Goal: Find contact information: Find contact information

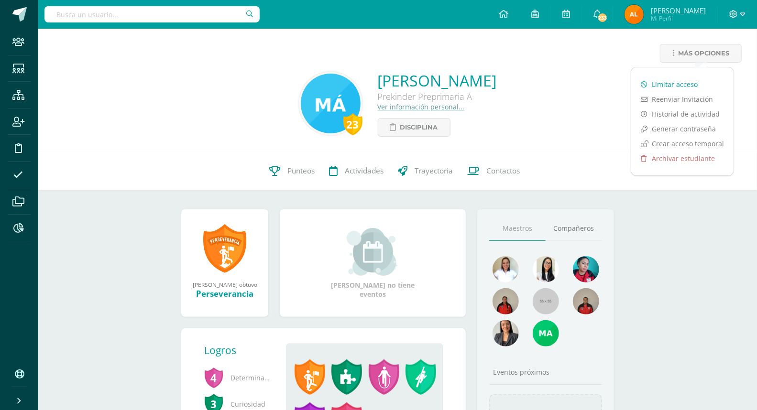
click at [693, 79] on link "Limitar acceso" at bounding box center [682, 84] width 102 height 15
click at [151, 18] on input "text" at bounding box center [151, 14] width 215 height 16
type input "224068"
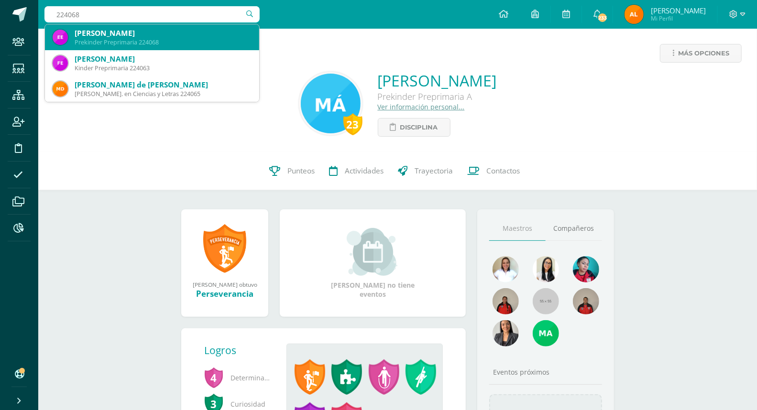
click at [135, 29] on div "Emily Nicolle Escobar Duque" at bounding box center [163, 33] width 177 height 10
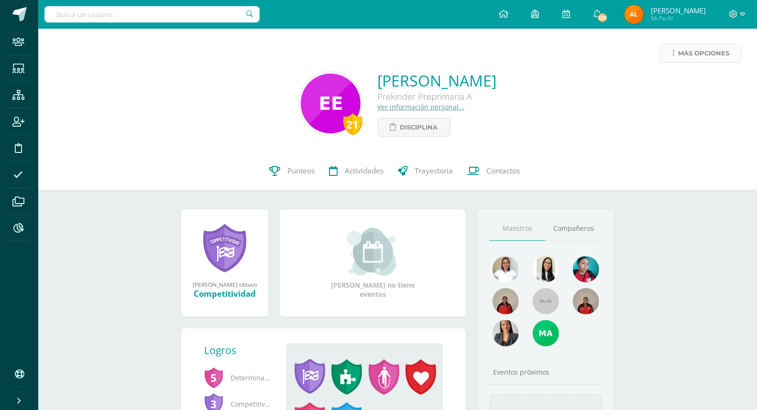
click at [698, 49] on span "Más opciones" at bounding box center [703, 53] width 51 height 18
click at [127, 14] on input "text" at bounding box center [151, 14] width 215 height 16
type input "223032"
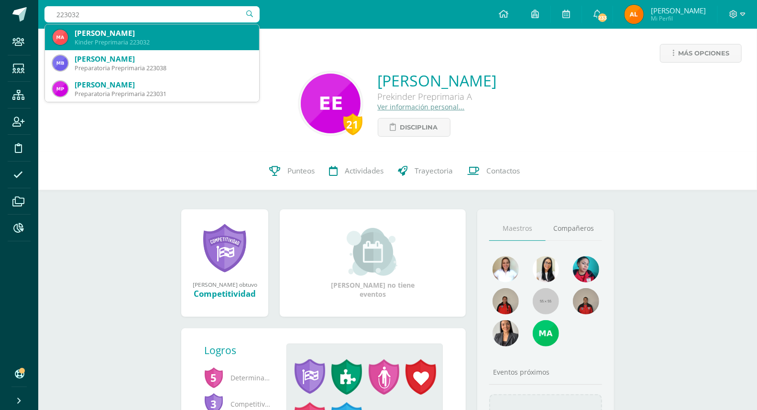
click at [112, 40] on div "Kinder Preprimaria 223032" at bounding box center [163, 42] width 177 height 8
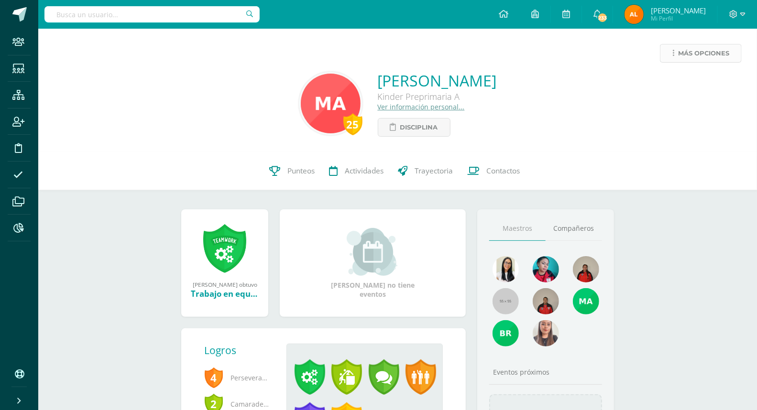
click at [701, 54] on span "Más opciones" at bounding box center [703, 53] width 51 height 18
click at [676, 82] on link "Limitar acceso" at bounding box center [682, 84] width 102 height 15
click at [96, 16] on input "text" at bounding box center [151, 14] width 215 height 16
type input "224008"
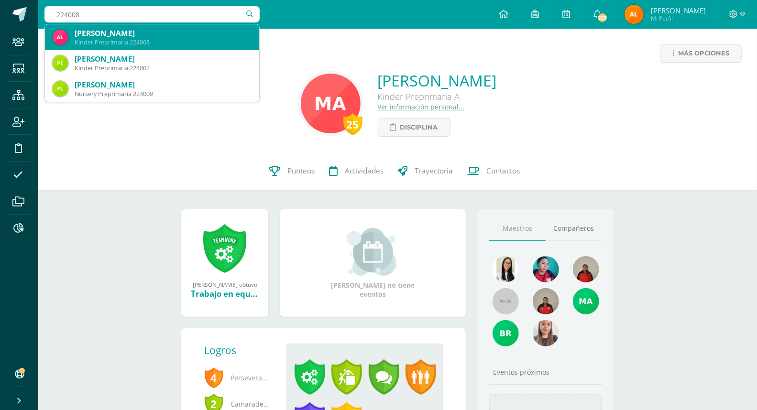
click at [120, 38] on div "Kinder Preprimaria 224008" at bounding box center [163, 42] width 177 height 8
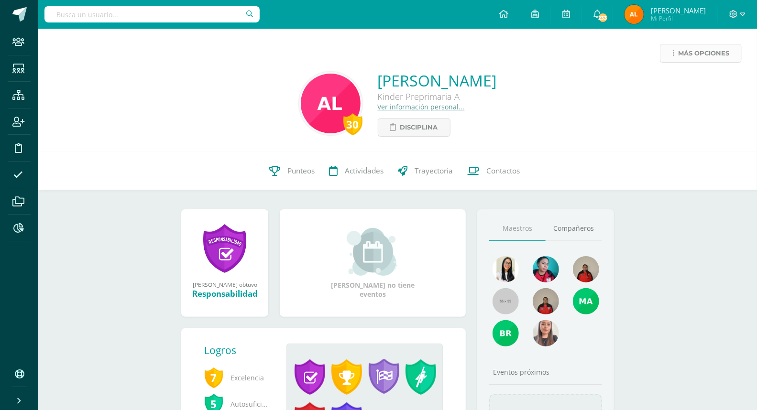
click at [699, 50] on span "Más opciones" at bounding box center [703, 53] width 51 height 18
click at [683, 82] on link "Limitar acceso" at bounding box center [682, 84] width 102 height 15
click at [103, 15] on input "text" at bounding box center [151, 14] width 215 height 16
type input "223110"
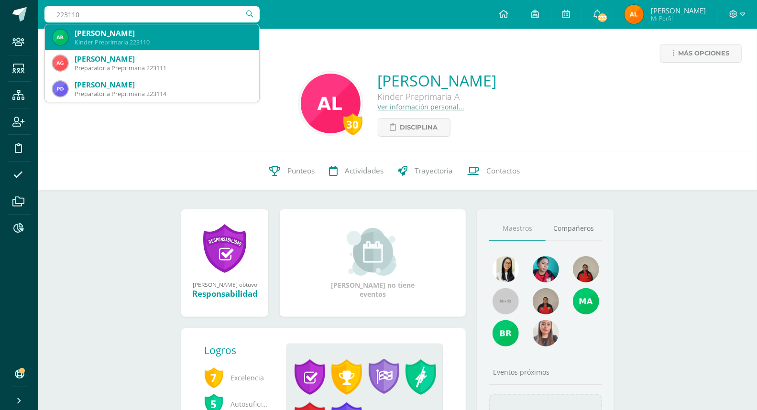
click at [110, 34] on div "Ana Paula Requena Jocol" at bounding box center [163, 33] width 177 height 10
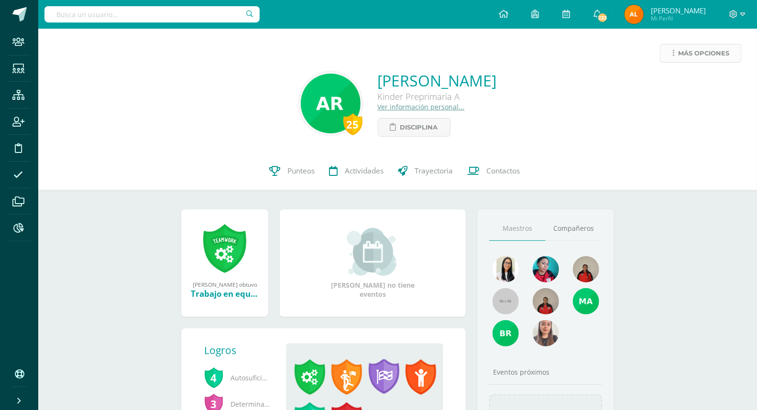
click at [718, 56] on span "Más opciones" at bounding box center [703, 53] width 51 height 18
click at [677, 80] on link "Limitar acceso" at bounding box center [682, 84] width 102 height 15
click at [166, 10] on input "text" at bounding box center [151, 14] width 215 height 16
type input "123039"
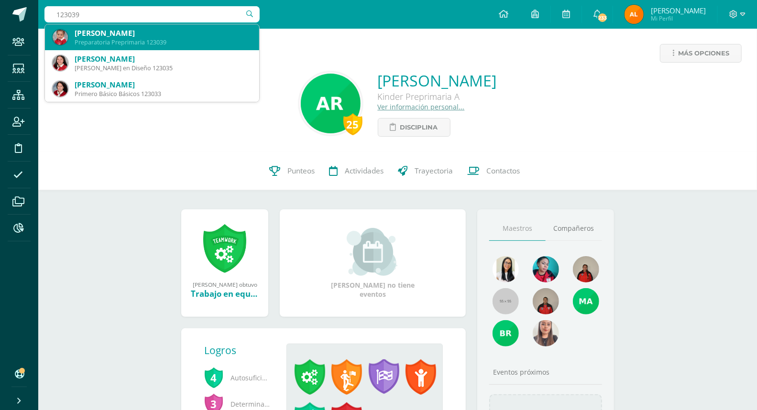
click at [136, 36] on div "[PERSON_NAME]" at bounding box center [163, 33] width 177 height 10
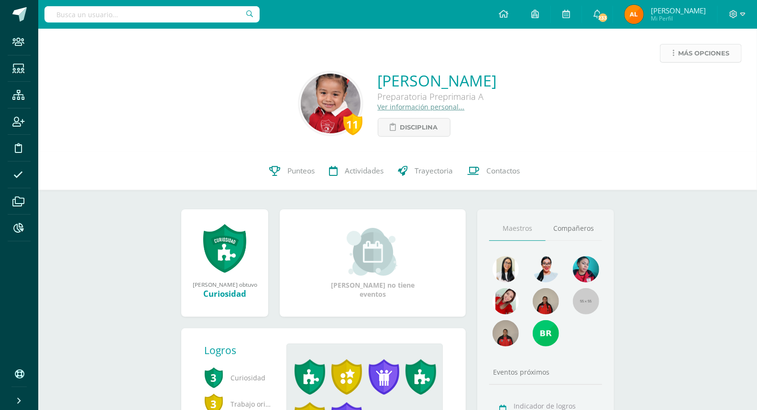
click at [700, 54] on span "Más opciones" at bounding box center [703, 53] width 51 height 18
click at [697, 80] on link "Limitar acceso" at bounding box center [682, 84] width 102 height 15
click at [170, 18] on input "text" at bounding box center [151, 14] width 215 height 16
type input "223015"
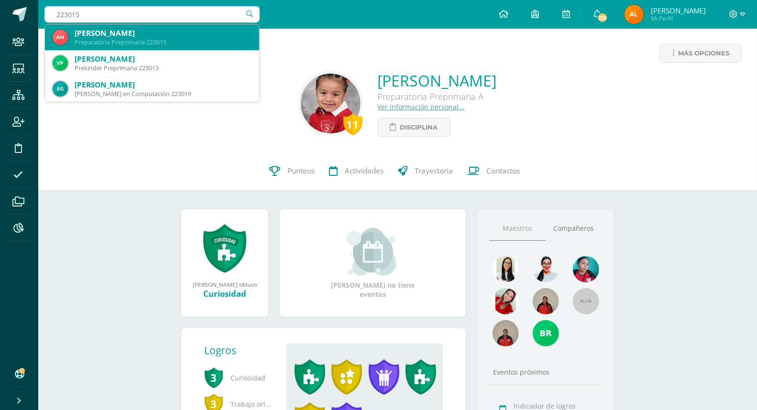
click at [150, 31] on div "[PERSON_NAME]" at bounding box center [163, 33] width 177 height 10
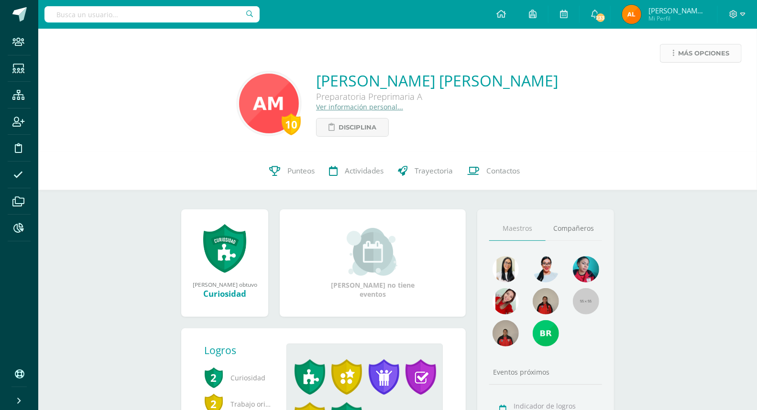
click at [693, 58] on span "Más opciones" at bounding box center [703, 53] width 51 height 18
click at [681, 81] on link "Limitar acceso" at bounding box center [682, 84] width 102 height 15
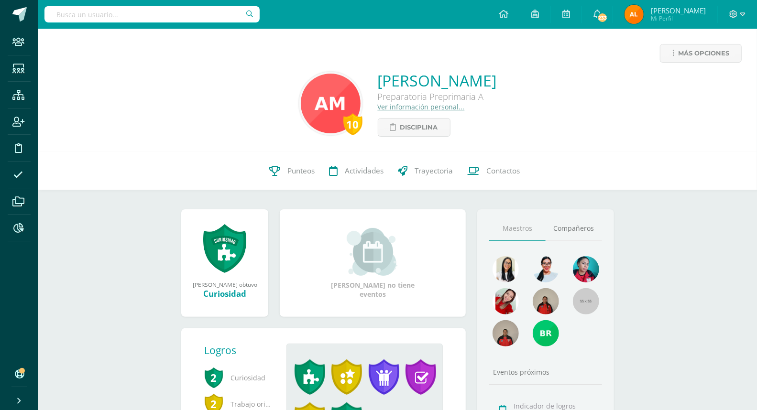
click at [121, 18] on input "text" at bounding box center [151, 14] width 215 height 16
type input "122037"
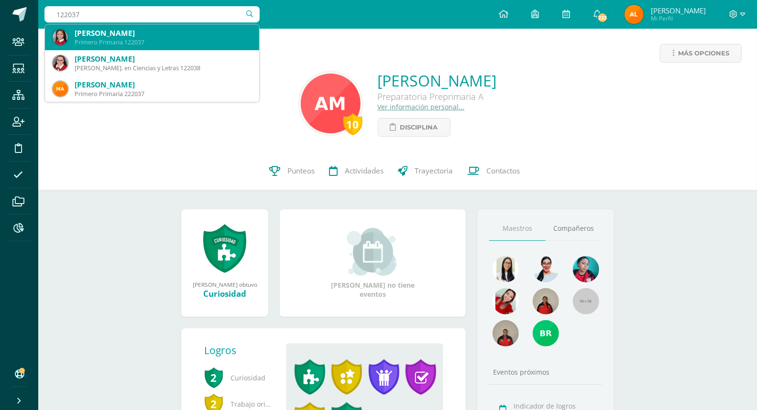
click at [153, 36] on div "[PERSON_NAME]" at bounding box center [163, 33] width 177 height 10
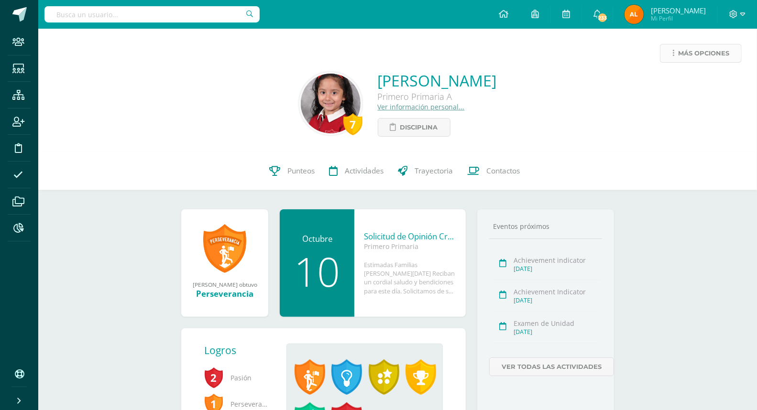
click at [694, 54] on span "Más opciones" at bounding box center [703, 53] width 51 height 18
click at [673, 83] on link "Limitar acceso" at bounding box center [682, 84] width 102 height 15
click at [141, 15] on input "text" at bounding box center [151, 14] width 215 height 16
type input "224033"
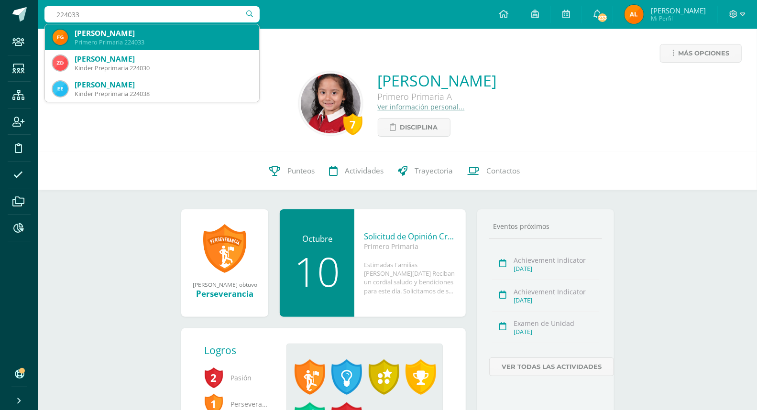
click at [162, 32] on div "[PERSON_NAME]" at bounding box center [163, 33] width 177 height 10
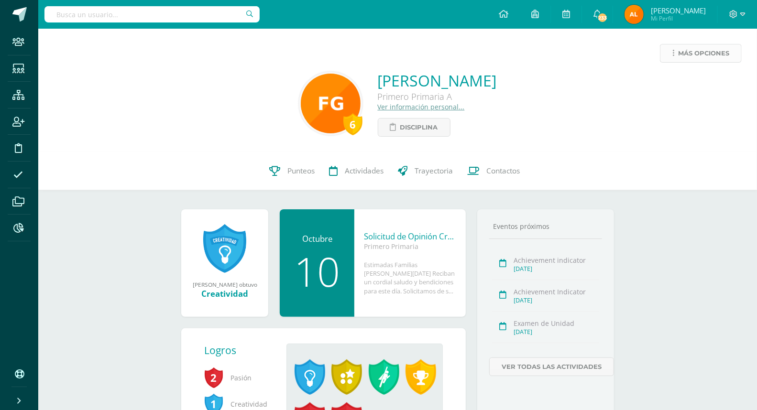
click at [688, 53] on span "Más opciones" at bounding box center [703, 53] width 51 height 18
click at [132, 15] on input "text" at bounding box center [151, 14] width 215 height 16
type input "122009"
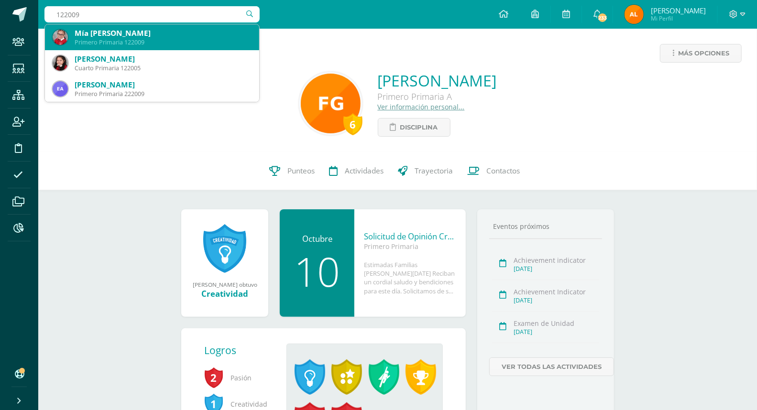
click at [113, 34] on div "Mía Isabella Lux Blanco" at bounding box center [163, 33] width 177 height 10
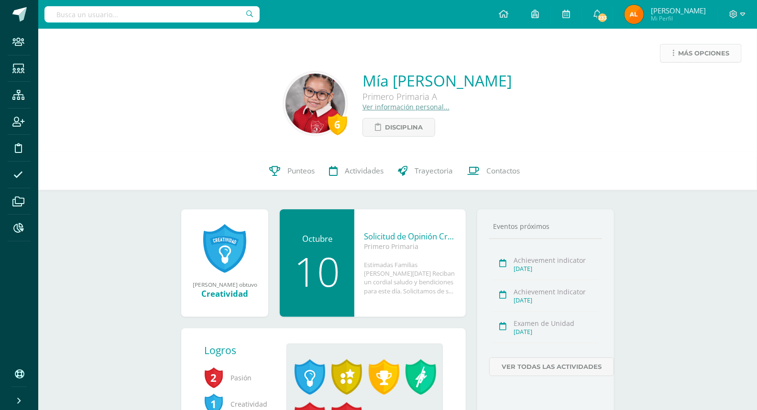
click at [712, 49] on span "Más opciones" at bounding box center [703, 53] width 51 height 18
click at [685, 79] on link "Limitar acceso" at bounding box center [682, 84] width 102 height 15
click at [175, 17] on input "text" at bounding box center [151, 14] width 215 height 16
type input "224073"
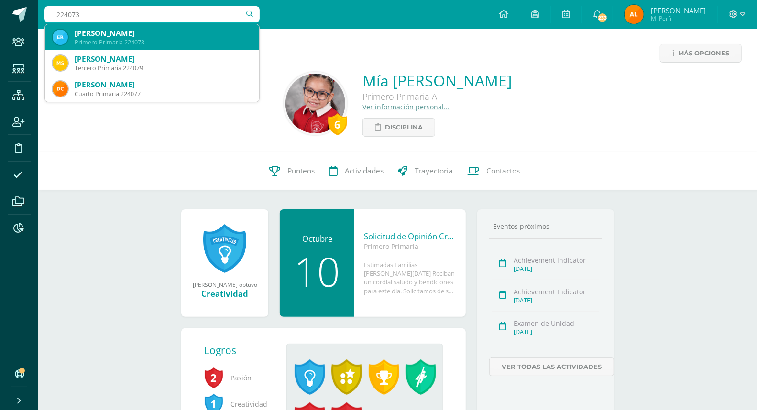
click at [146, 34] on div "[PERSON_NAME]" at bounding box center [163, 33] width 177 height 10
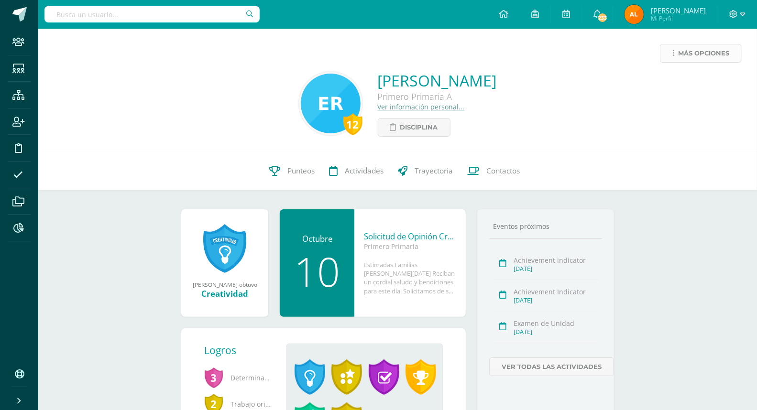
click at [693, 53] on span "Más opciones" at bounding box center [703, 53] width 51 height 18
click at [159, 12] on input "text" at bounding box center [151, 14] width 215 height 16
type input "225069"
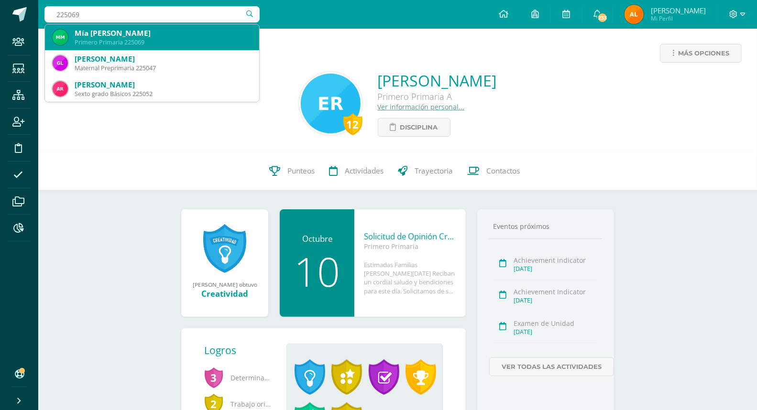
click at [135, 36] on div "Mía [PERSON_NAME]" at bounding box center [163, 33] width 177 height 10
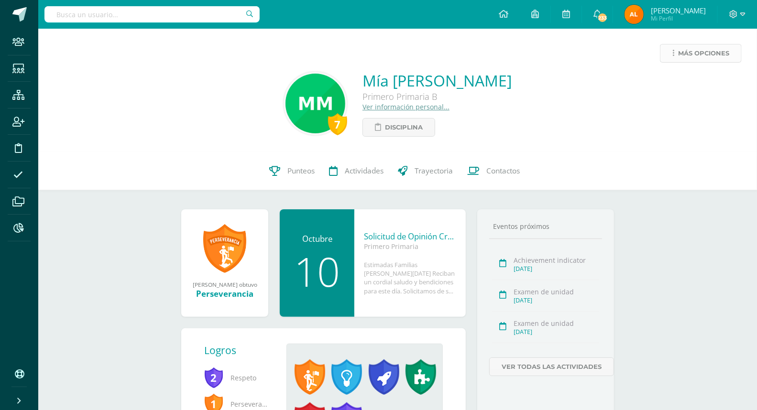
click at [703, 51] on span "Más opciones" at bounding box center [703, 53] width 51 height 18
click at [677, 84] on link "Limitar acceso" at bounding box center [682, 84] width 102 height 15
click at [122, 17] on input "text" at bounding box center [151, 14] width 215 height 16
type input "122057"
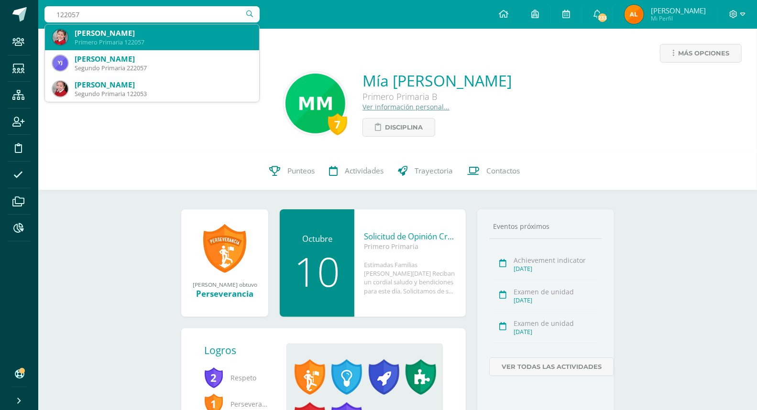
click at [133, 41] on div "Primero Primaria 122057" at bounding box center [163, 42] width 177 height 8
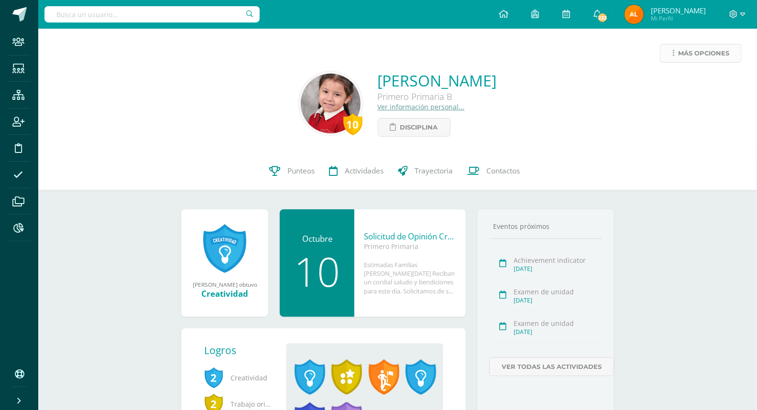
click at [708, 48] on span "Más opciones" at bounding box center [703, 53] width 51 height 18
click at [673, 82] on link "Limitar acceso" at bounding box center [682, 84] width 102 height 15
click at [135, 17] on input "text" at bounding box center [151, 14] width 215 height 16
type input "223076"
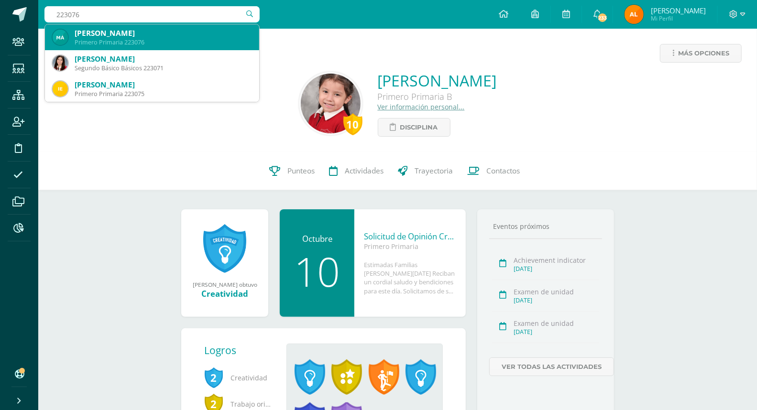
click at [129, 32] on div "María José Alvarez Pozuelos" at bounding box center [163, 33] width 177 height 10
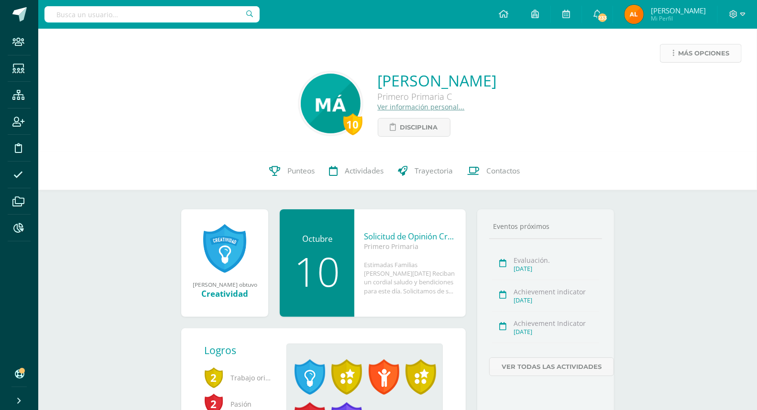
click at [707, 52] on span "Más opciones" at bounding box center [703, 53] width 51 height 18
click at [684, 82] on link "Limitar acceso" at bounding box center [682, 84] width 102 height 15
click at [195, 17] on input "text" at bounding box center [151, 14] width 215 height 16
type input "222062"
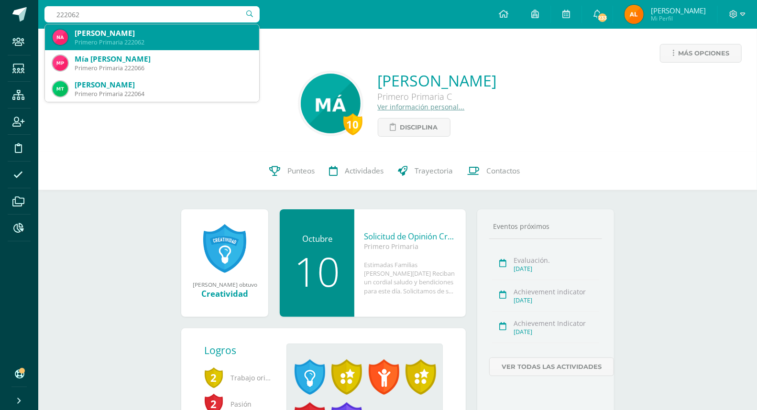
click at [165, 33] on div "[PERSON_NAME]" at bounding box center [163, 33] width 177 height 10
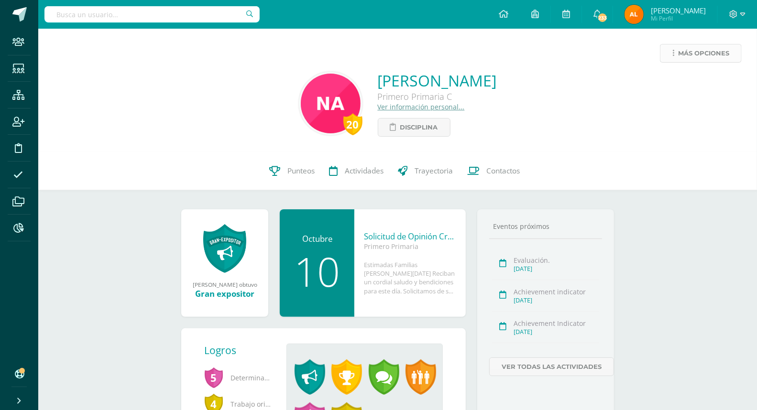
click at [692, 48] on span "Más opciones" at bounding box center [703, 53] width 51 height 18
click at [674, 78] on link "Limitar acceso" at bounding box center [682, 84] width 102 height 15
click at [130, 11] on input "text" at bounding box center [151, 14] width 215 height 16
type input "224082"
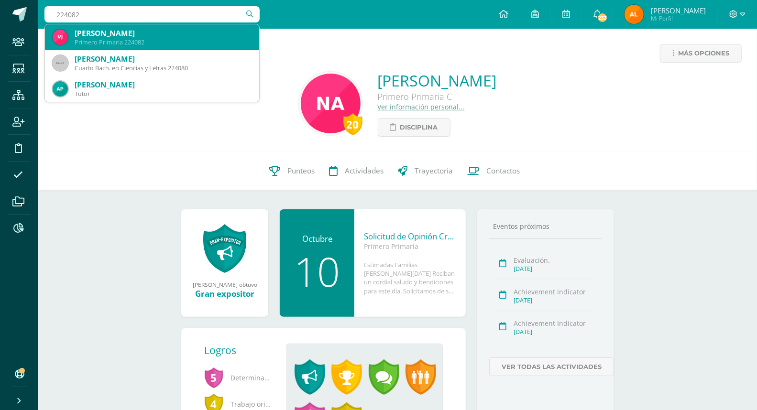
click at [120, 34] on div "[PERSON_NAME]" at bounding box center [163, 33] width 177 height 10
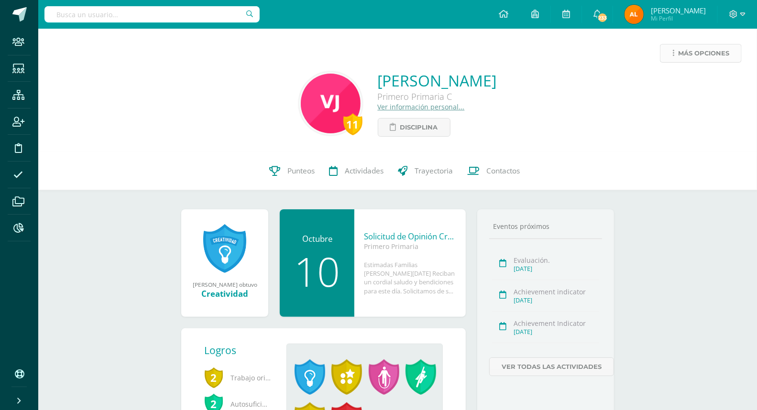
click at [703, 54] on span "Más opciones" at bounding box center [703, 53] width 51 height 18
click at [682, 78] on link "Limitar acceso" at bounding box center [682, 84] width 102 height 15
click at [131, 10] on input "text" at bounding box center [151, 14] width 215 height 16
type input "223103"
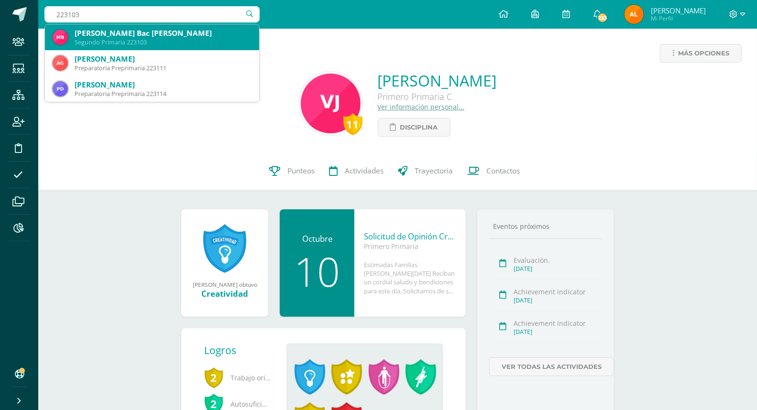
click at [120, 34] on div "[PERSON_NAME] Bac [PERSON_NAME]" at bounding box center [163, 33] width 177 height 10
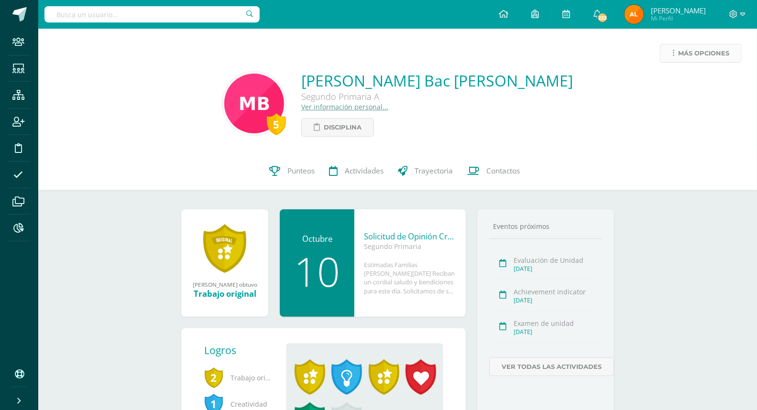
click at [720, 53] on span "Más opciones" at bounding box center [703, 53] width 51 height 18
click at [170, 15] on input "text" at bounding box center [151, 14] width 215 height 16
type input "222087"
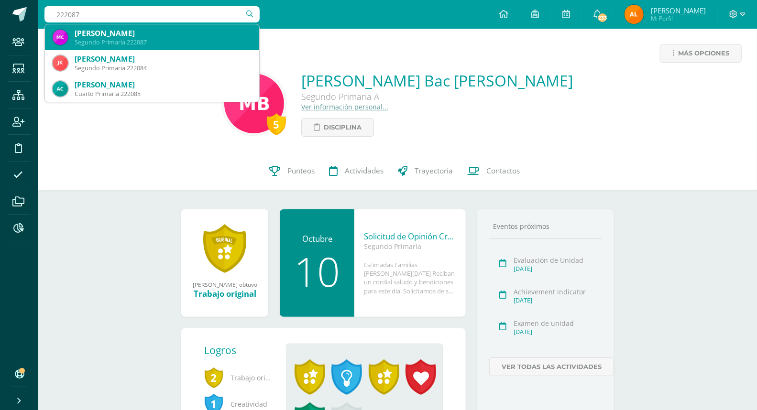
click at [148, 34] on div "[PERSON_NAME]" at bounding box center [163, 33] width 177 height 10
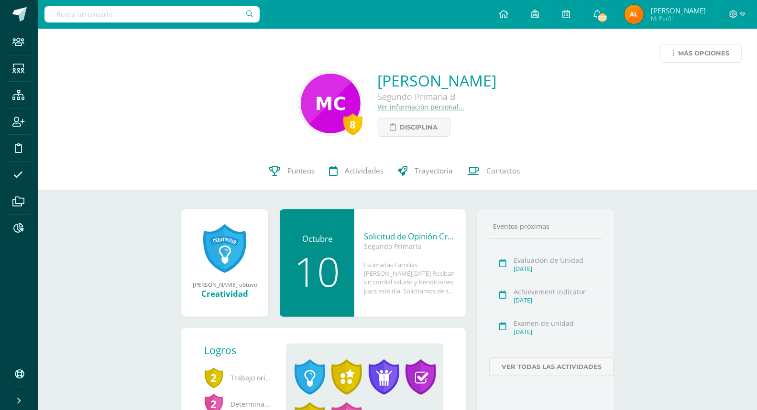
click at [687, 49] on span "Más opciones" at bounding box center [703, 53] width 51 height 18
click at [672, 80] on link "Limitar acceso" at bounding box center [682, 84] width 102 height 15
click at [142, 12] on input "text" at bounding box center [151, 14] width 215 height 16
type input "222030"
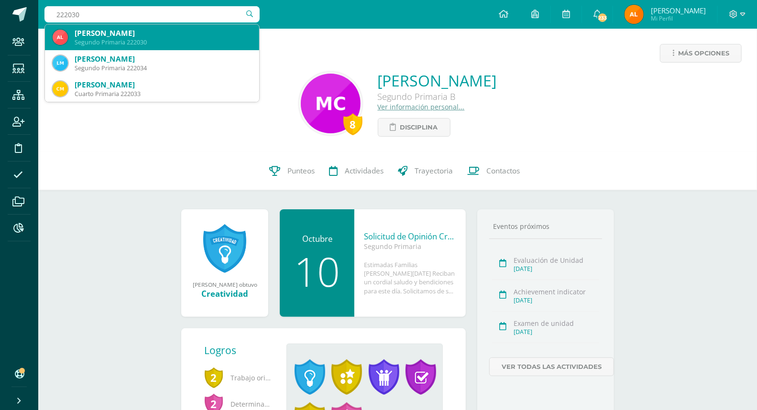
click at [113, 37] on div "[PERSON_NAME]" at bounding box center [163, 33] width 177 height 10
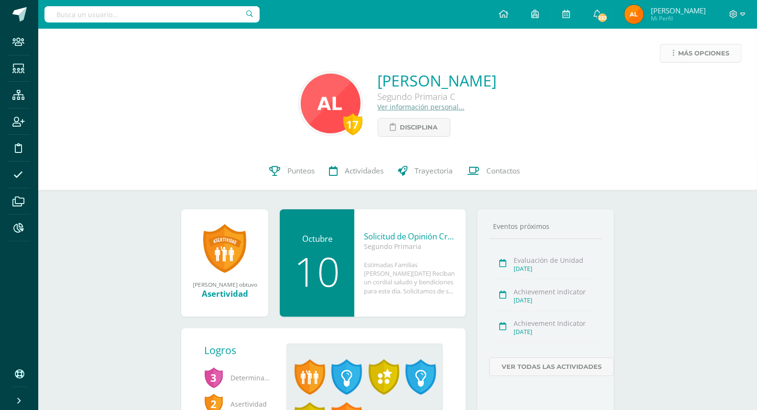
click at [712, 53] on span "Más opciones" at bounding box center [703, 53] width 51 height 18
click at [672, 82] on link "Limitar acceso" at bounding box center [682, 84] width 102 height 15
click at [698, 51] on span "Más opciones" at bounding box center [703, 53] width 51 height 18
click at [127, 12] on input "text" at bounding box center [151, 14] width 215 height 16
type input "122058"
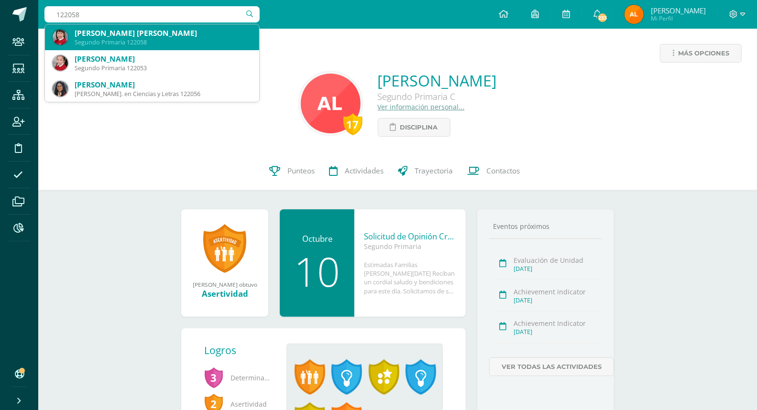
click at [147, 37] on div "Angela Mari Cruz Pastor López" at bounding box center [163, 33] width 177 height 10
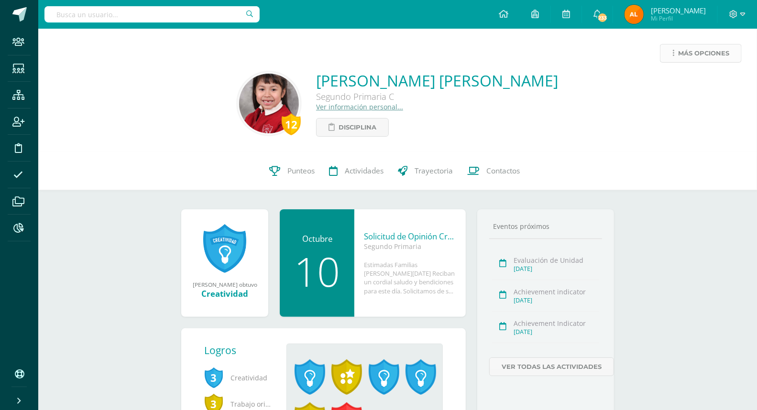
click at [716, 55] on span "Más opciones" at bounding box center [703, 53] width 51 height 18
click at [131, 16] on input "text" at bounding box center [151, 14] width 215 height 16
type input "223002"
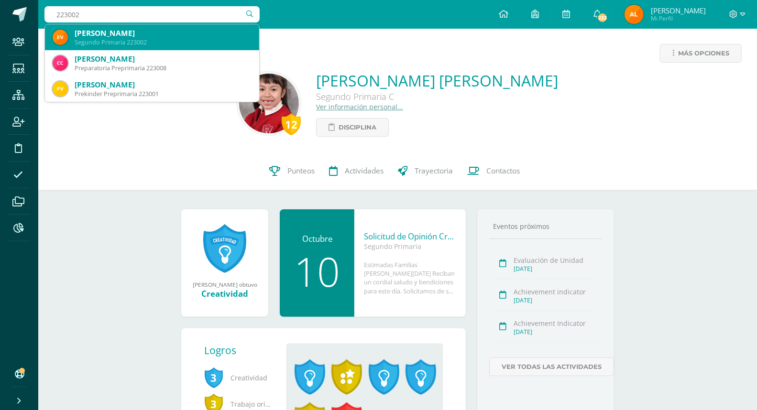
click at [152, 38] on div "Elizabeth María Veliz Roldán" at bounding box center [163, 33] width 177 height 10
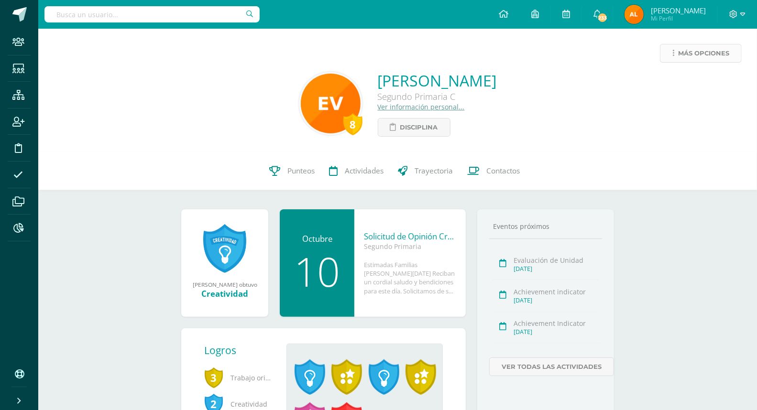
click at [698, 47] on span "Más opciones" at bounding box center [703, 53] width 51 height 18
click at [670, 79] on link "Limitar acceso" at bounding box center [682, 84] width 102 height 15
click at [152, 13] on input "text" at bounding box center [151, 14] width 215 height 16
type input "223105"
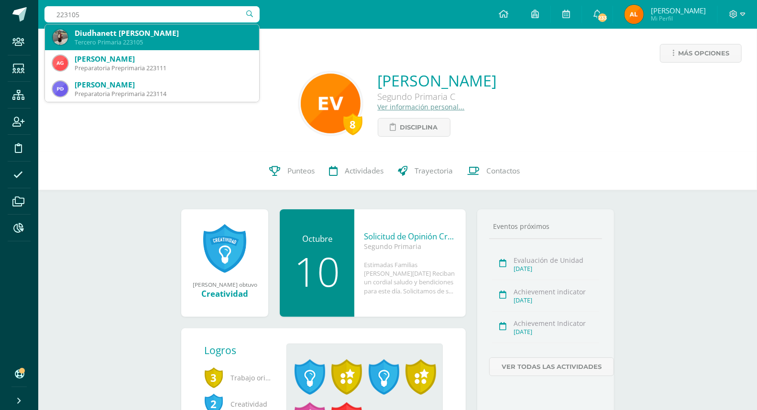
click at [131, 35] on div "Diudhanett [PERSON_NAME]" at bounding box center [163, 33] width 177 height 10
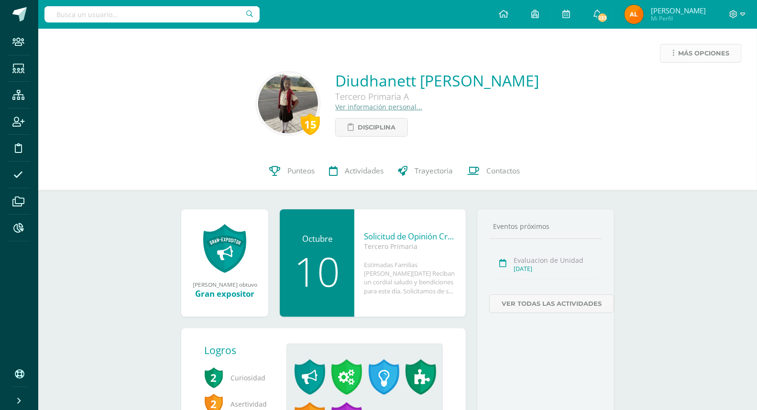
click at [706, 50] on span "Más opciones" at bounding box center [703, 53] width 51 height 18
click at [677, 82] on link "Limitar acceso" at bounding box center [682, 84] width 102 height 15
click at [212, 12] on input "text" at bounding box center [151, 14] width 215 height 16
type input "123016"
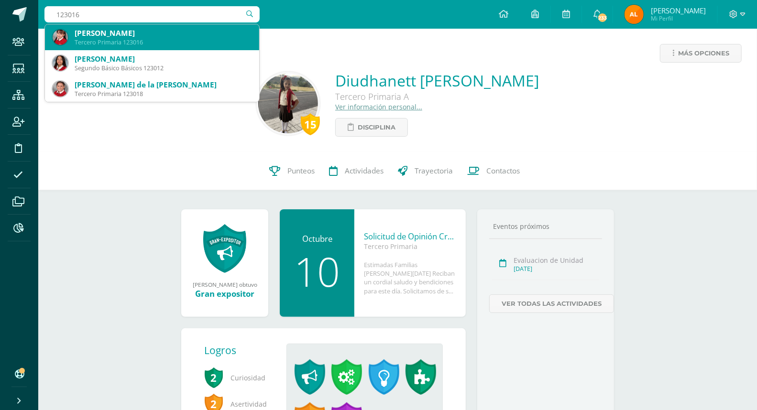
click at [110, 35] on div "[PERSON_NAME]" at bounding box center [163, 33] width 177 height 10
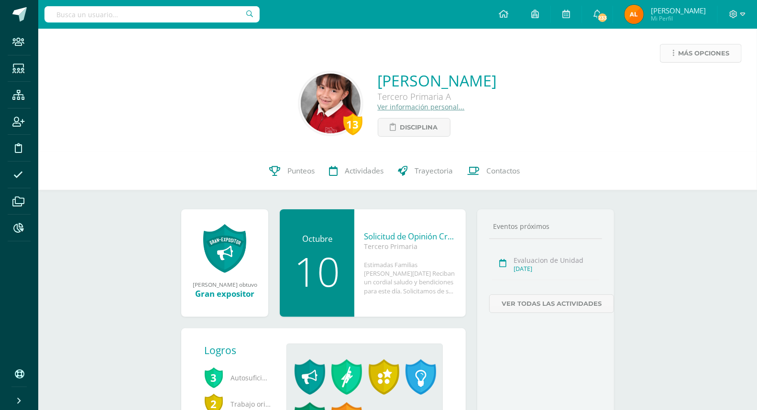
click at [709, 50] on span "Más opciones" at bounding box center [703, 53] width 51 height 18
click at [187, 18] on input "text" at bounding box center [151, 14] width 215 height 16
type input "222035"
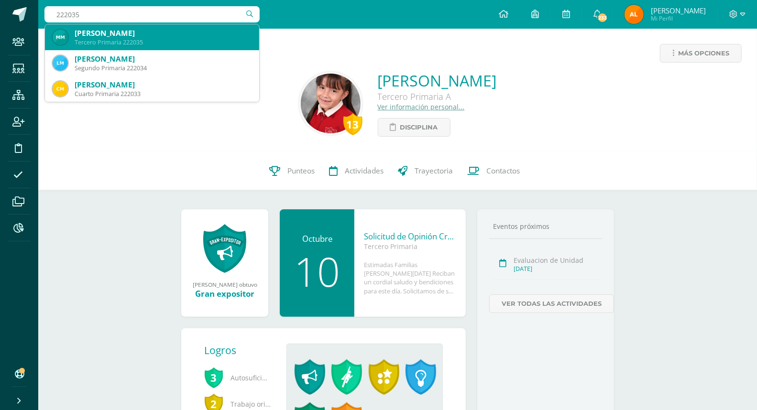
click at [164, 33] on div "[PERSON_NAME]" at bounding box center [163, 33] width 177 height 10
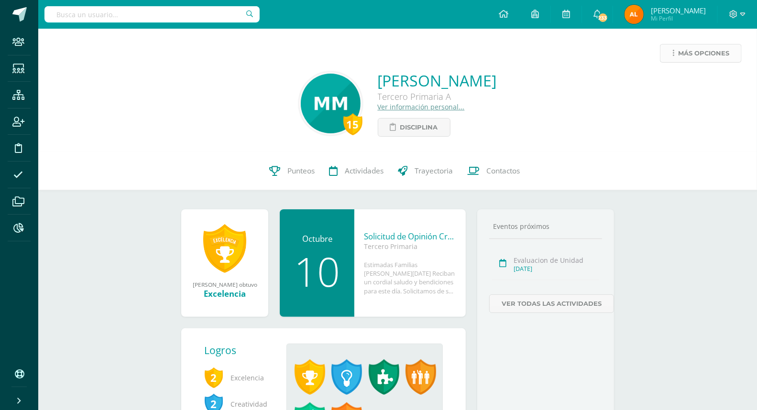
click at [714, 54] on span "Más opciones" at bounding box center [703, 53] width 51 height 18
click at [656, 83] on link "Limitar acceso" at bounding box center [682, 84] width 102 height 15
click at [688, 49] on span "Más opciones" at bounding box center [703, 53] width 51 height 18
click at [176, 19] on input "text" at bounding box center [151, 14] width 215 height 16
type input "224079"
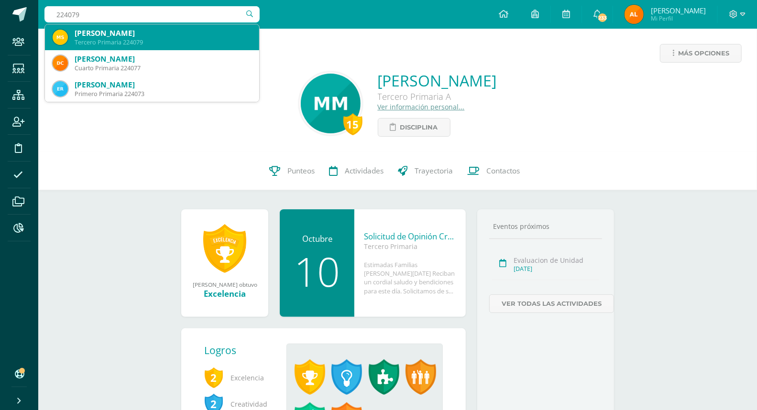
click at [188, 36] on div "Mariandreé Soch Sosa" at bounding box center [163, 33] width 177 height 10
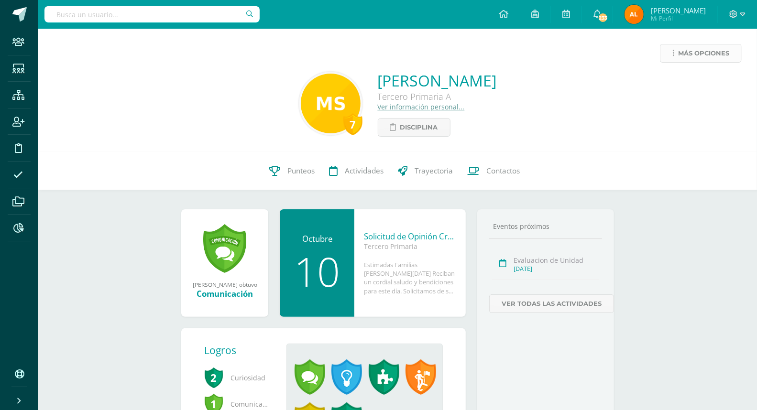
click at [721, 55] on span "Más opciones" at bounding box center [703, 53] width 51 height 18
click at [91, 6] on input "text" at bounding box center [151, 14] width 215 height 16
type input "219112"
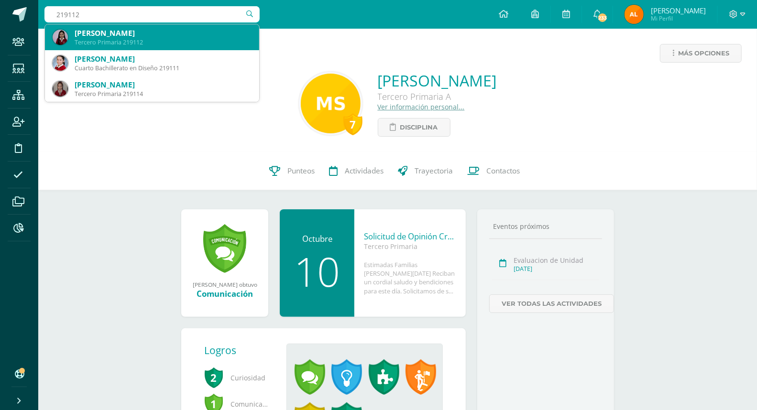
click at [130, 36] on div "Maria Sofía Bernard Cardona" at bounding box center [163, 33] width 177 height 10
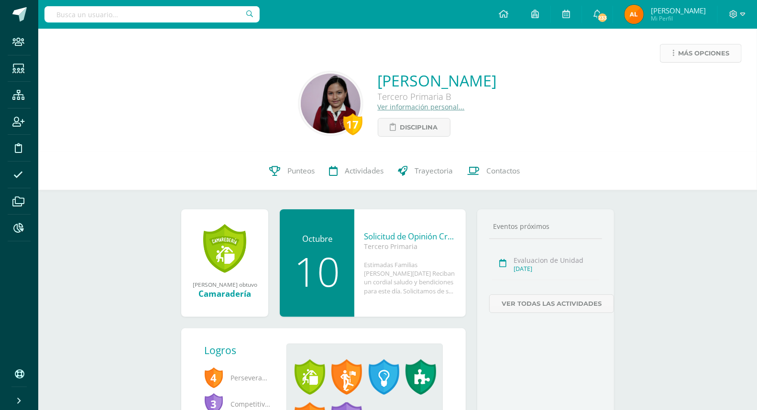
click at [712, 54] on span "Más opciones" at bounding box center [703, 53] width 51 height 18
click at [135, 13] on input "text" at bounding box center [151, 14] width 215 height 16
type input "223102"
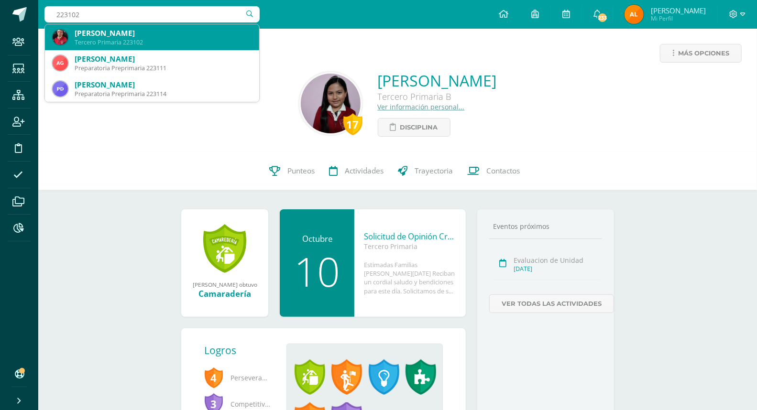
click at [137, 42] on div "Tercero Primaria 223102" at bounding box center [163, 42] width 177 height 8
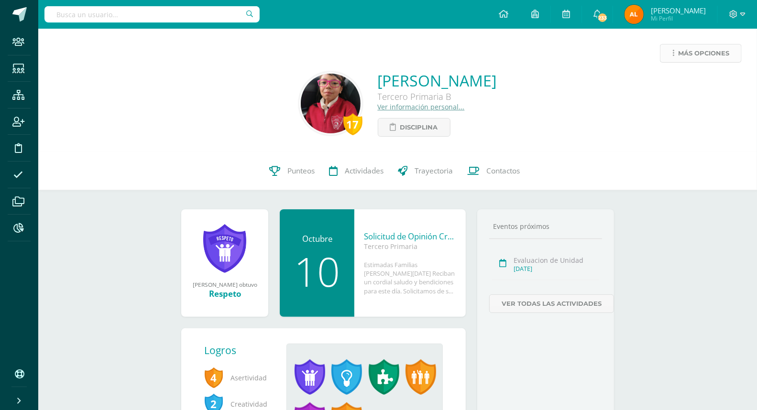
click at [698, 45] on span "Más opciones" at bounding box center [703, 53] width 51 height 18
click at [111, 17] on input "text" at bounding box center [151, 14] width 215 height 16
type input "218094"
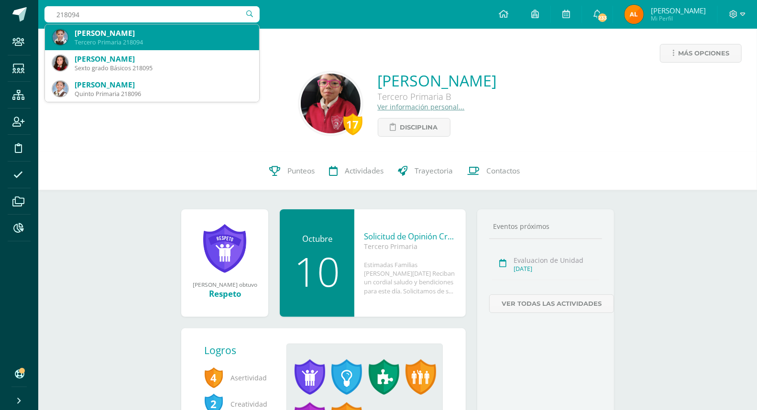
click at [105, 26] on div "Isabella Estefania Gaitán Celada Tercero Primaria 218094" at bounding box center [152, 37] width 199 height 26
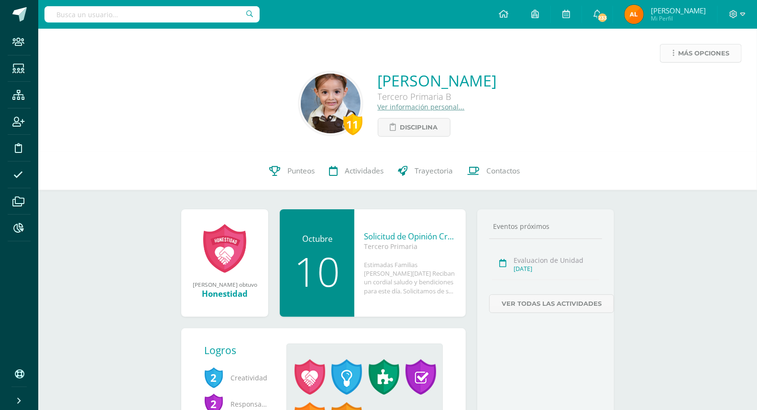
click at [700, 56] on span "Más opciones" at bounding box center [703, 53] width 51 height 18
click at [141, 16] on input "text" at bounding box center [151, 14] width 215 height 16
type input "223067"
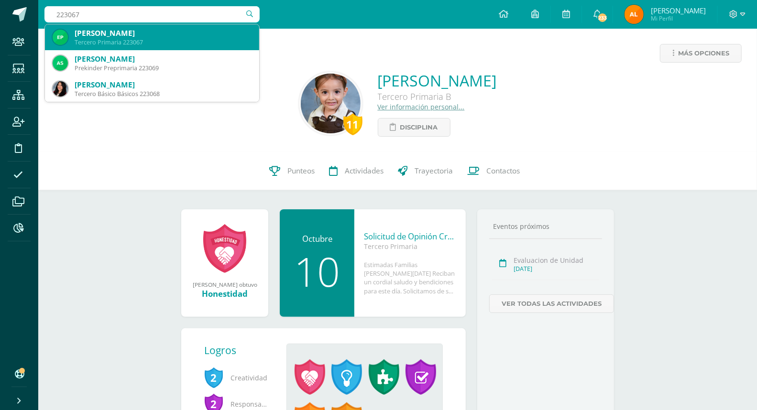
click at [137, 30] on div "[PERSON_NAME]" at bounding box center [163, 33] width 177 height 10
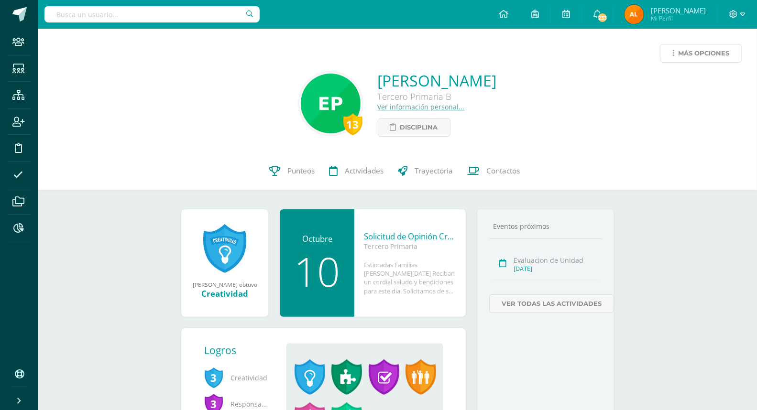
click at [690, 45] on span "Más opciones" at bounding box center [703, 53] width 51 height 18
click at [143, 17] on input "text" at bounding box center [151, 14] width 215 height 16
type input "120026"
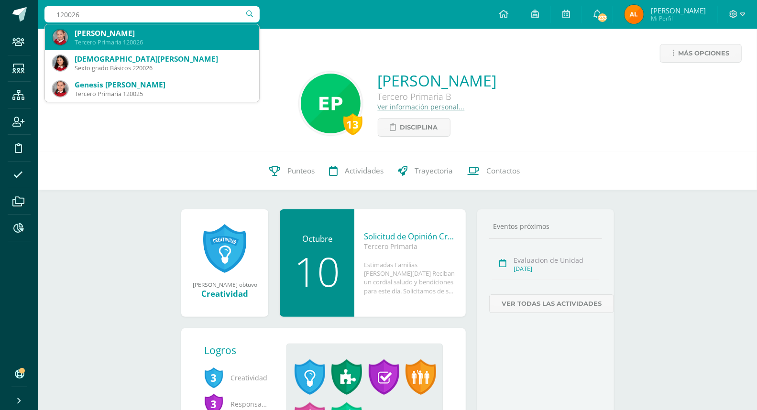
click at [132, 32] on div "[PERSON_NAME]" at bounding box center [163, 33] width 177 height 10
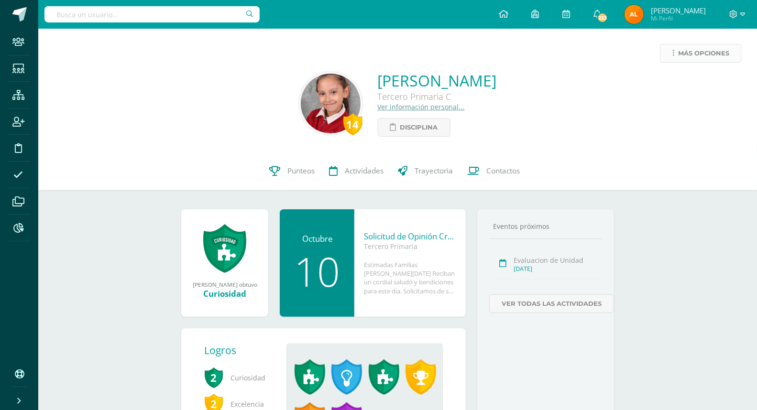
click at [696, 49] on span "Más opciones" at bounding box center [703, 53] width 51 height 18
click at [685, 79] on link "Limitar acceso" at bounding box center [682, 84] width 102 height 15
click at [198, 13] on input "text" at bounding box center [151, 14] width 215 height 16
type input "218026"
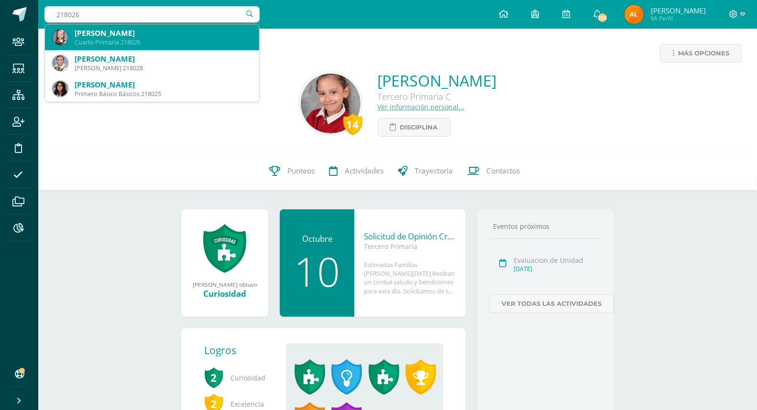
click at [154, 35] on div "[PERSON_NAME]" at bounding box center [163, 33] width 177 height 10
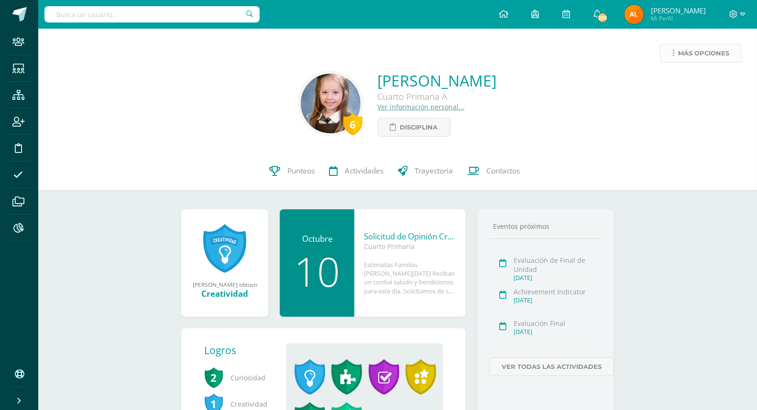
click at [696, 52] on span "Más opciones" at bounding box center [703, 53] width 51 height 18
click at [678, 80] on link "Limitar acceso" at bounding box center [682, 84] width 102 height 15
click at [177, 10] on input "text" at bounding box center [151, 14] width 215 height 16
type input "22407"
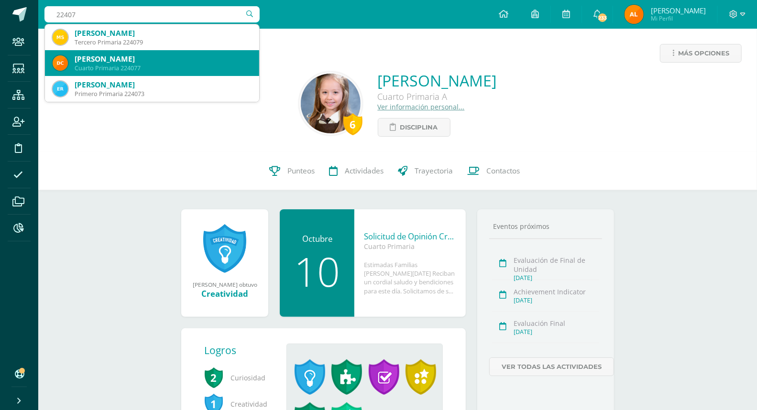
click at [145, 56] on div "Danika Estefanía Cabrera Alvarez" at bounding box center [163, 59] width 177 height 10
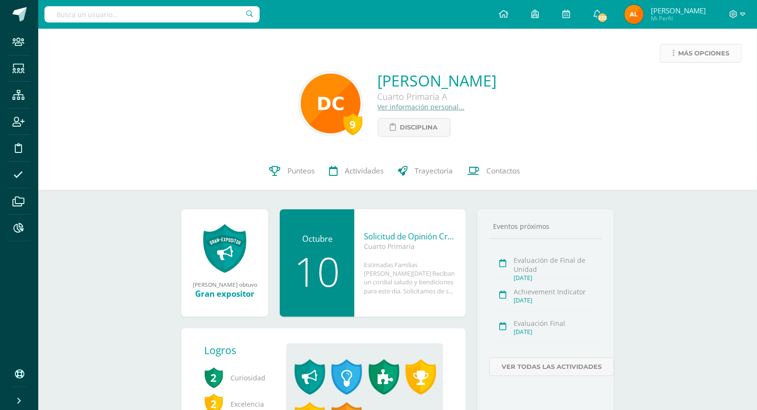
click at [712, 45] on span "Más opciones" at bounding box center [703, 53] width 51 height 18
click at [156, 11] on input "text" at bounding box center [151, 14] width 215 height 16
type input "221034"
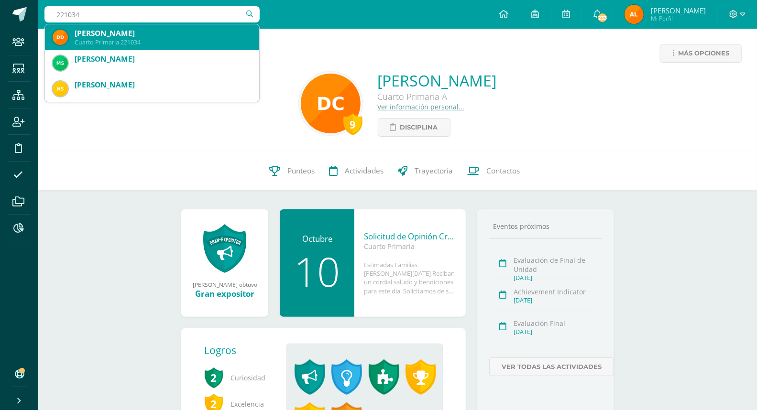
click at [145, 31] on div "Daira Irana Dardón Ocampo" at bounding box center [163, 33] width 177 height 10
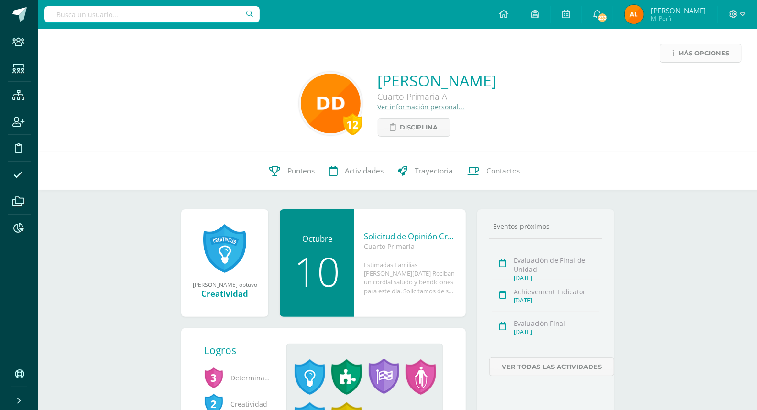
click at [703, 49] on span "Más opciones" at bounding box center [703, 53] width 51 height 18
click at [151, 16] on input "text" at bounding box center [151, 14] width 215 height 16
type input "222053"
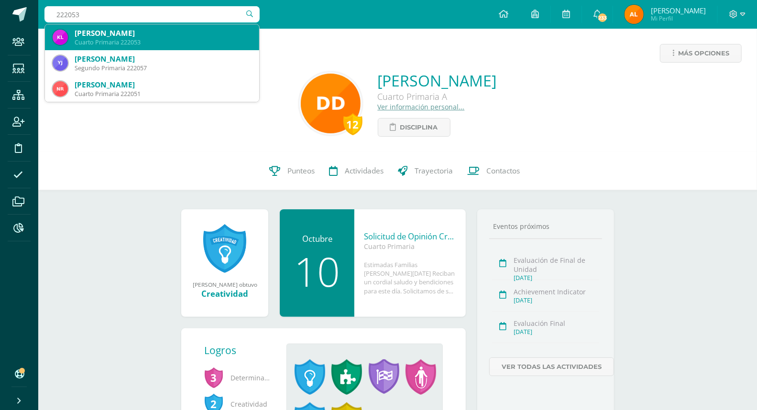
click at [122, 32] on div "[PERSON_NAME]" at bounding box center [163, 33] width 177 height 10
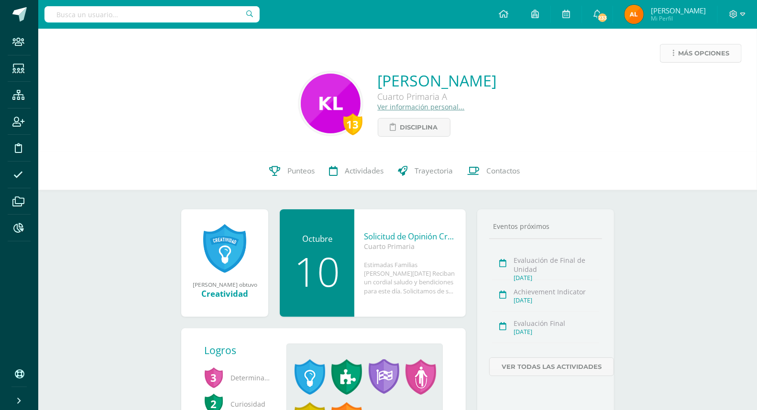
click at [694, 53] on span "Más opciones" at bounding box center [703, 53] width 51 height 18
click at [673, 81] on link "Limitar acceso" at bounding box center [682, 84] width 102 height 15
click at [185, 8] on input "text" at bounding box center [151, 14] width 215 height 16
type input "222054"
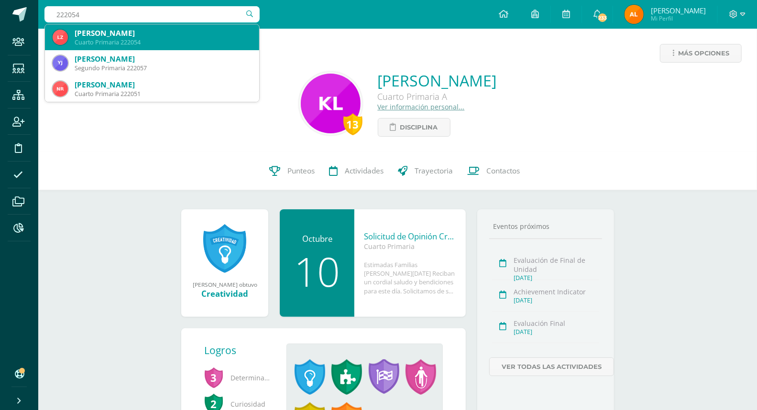
click at [141, 43] on div "Cuarto Primaria 222054" at bounding box center [163, 42] width 177 height 8
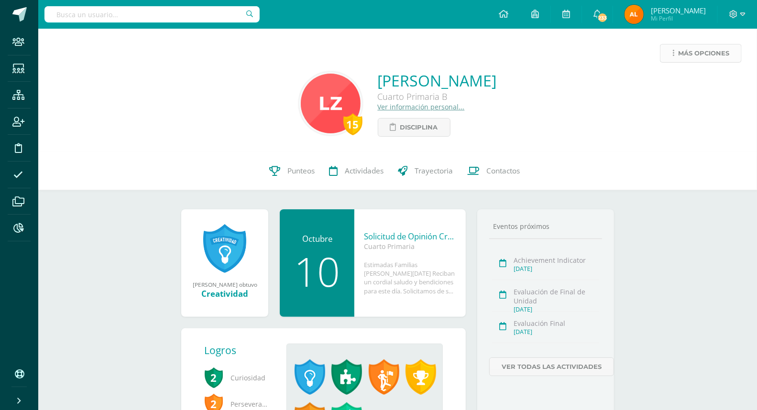
click at [700, 55] on span "Más opciones" at bounding box center [703, 53] width 51 height 18
click at [684, 85] on link "Limitar acceso" at bounding box center [682, 84] width 102 height 15
click at [127, 20] on input "text" at bounding box center [151, 14] width 215 height 16
type input "122011"
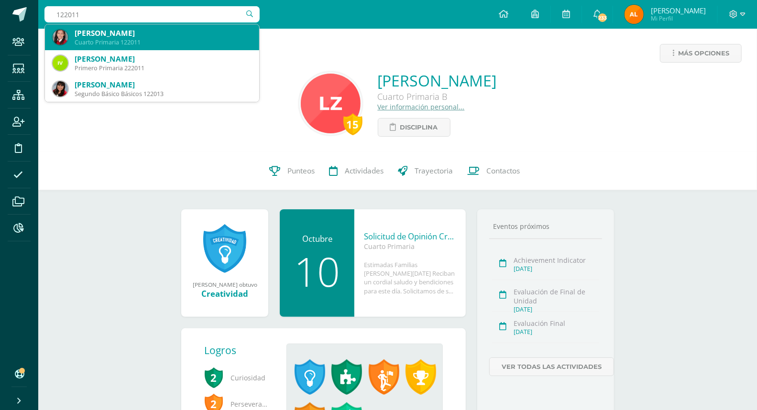
click at [127, 29] on div "Alicia Nicolle Alarcón Marroquin" at bounding box center [163, 33] width 177 height 10
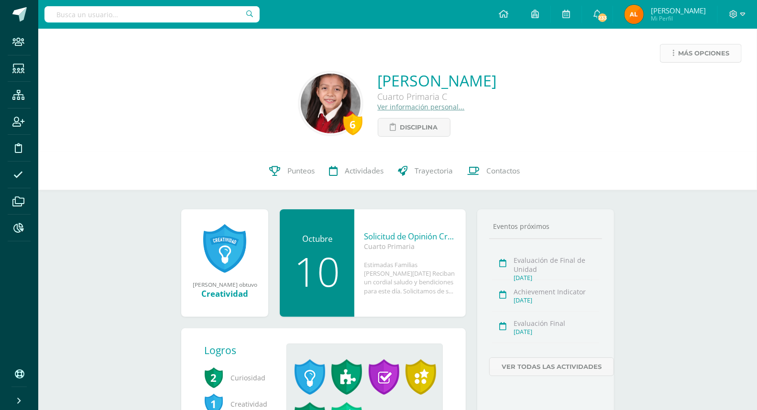
click at [691, 50] on span "Más opciones" at bounding box center [703, 53] width 51 height 18
click at [674, 83] on link "Limitar acceso" at bounding box center [682, 84] width 102 height 15
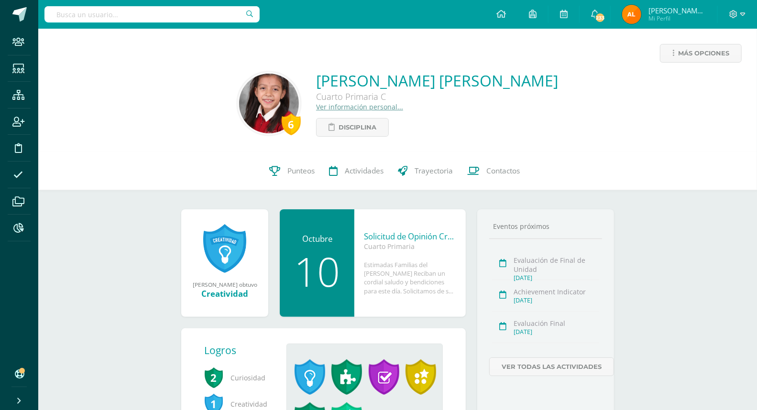
click at [131, 15] on input "text" at bounding box center [151, 14] width 215 height 16
type input "219017"
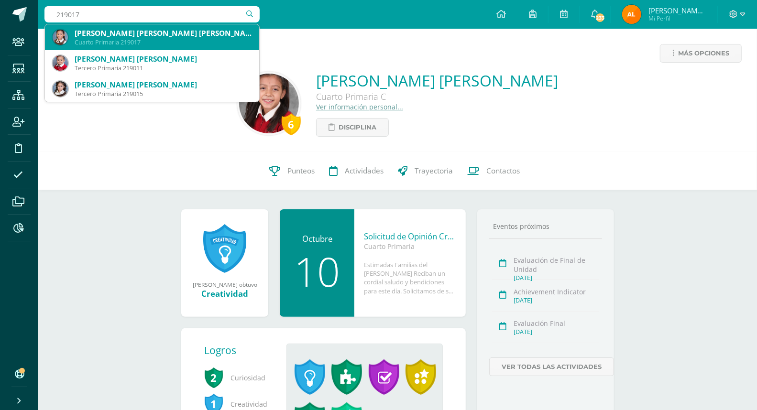
click at [123, 37] on div "Maria Valentina Felipe Dubon" at bounding box center [163, 33] width 177 height 10
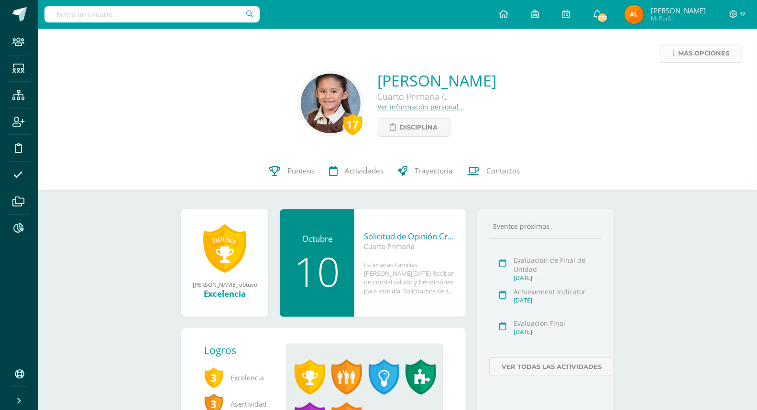
click at [703, 58] on span "Más opciones" at bounding box center [703, 53] width 51 height 18
click at [687, 79] on link "Limitar acceso" at bounding box center [682, 84] width 102 height 15
click at [146, 16] on input "text" at bounding box center [151, 14] width 215 height 16
type input "122059"
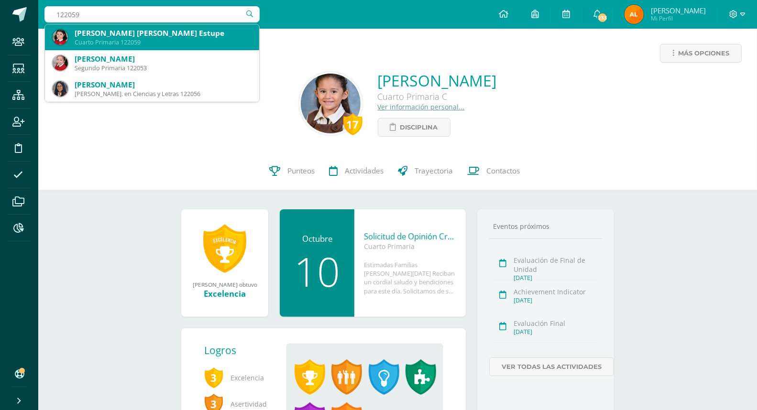
click at [146, 31] on div "[PERSON_NAME] [PERSON_NAME] Estupe" at bounding box center [163, 33] width 177 height 10
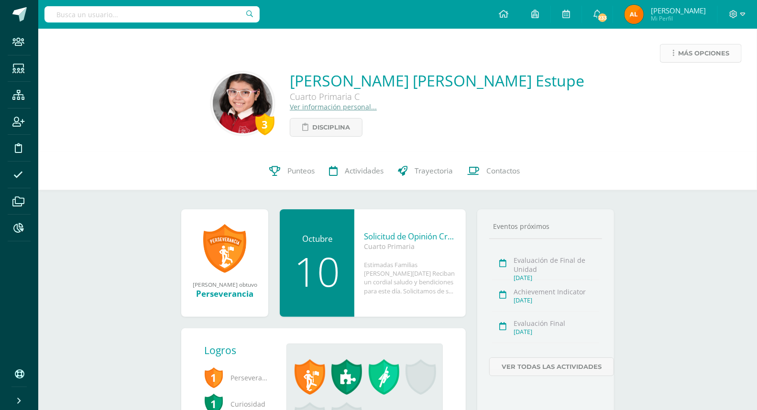
click at [714, 54] on span "Más opciones" at bounding box center [703, 53] width 51 height 18
click at [161, 14] on input "text" at bounding box center [151, 14] width 215 height 16
type input "217012"
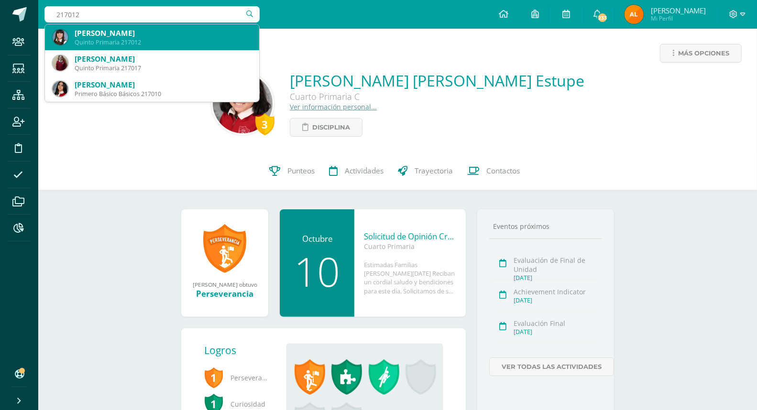
click at [95, 39] on div "Quinto Primaria 217012" at bounding box center [163, 42] width 177 height 8
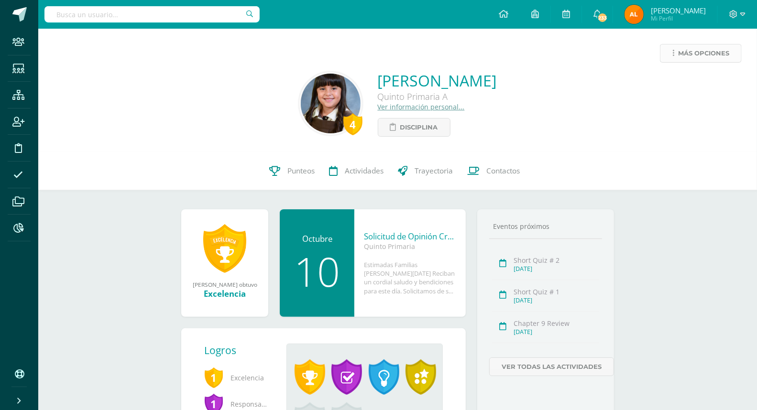
click at [684, 51] on span "Más opciones" at bounding box center [703, 53] width 51 height 18
click at [109, 18] on input "text" at bounding box center [151, 14] width 215 height 16
type input "223093"
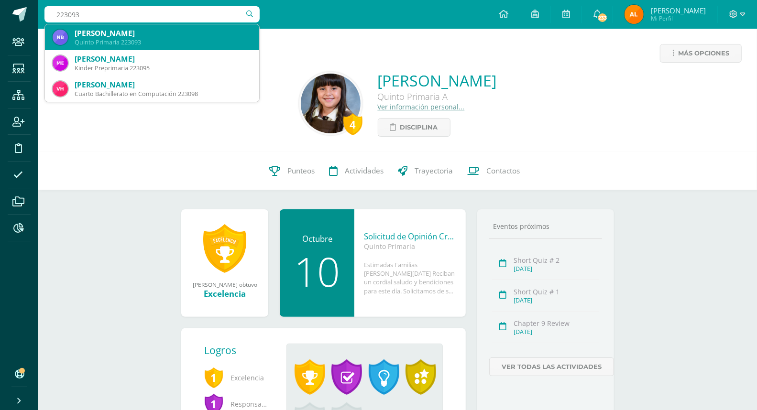
click at [105, 28] on div "Nina Charlotte Alexandra Barrera Pérez" at bounding box center [163, 33] width 177 height 10
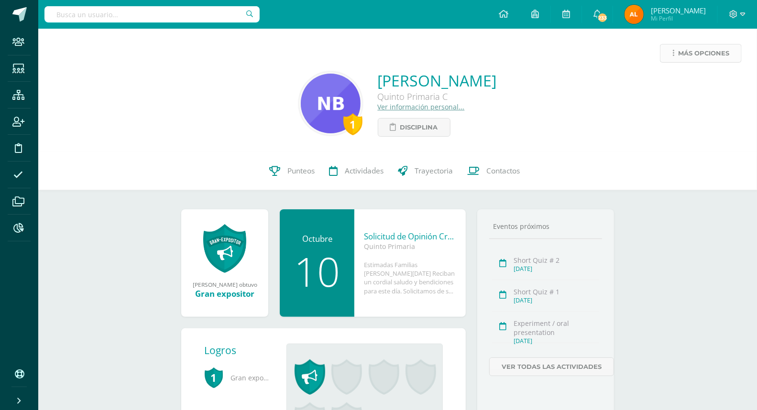
click at [694, 50] on span "Más opciones" at bounding box center [703, 53] width 51 height 18
click at [105, 16] on input "text" at bounding box center [151, 14] width 215 height 16
type input "223096"
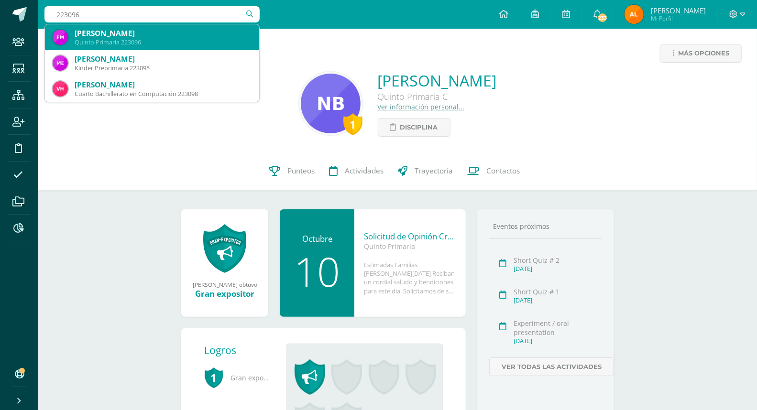
click at [106, 35] on div "[PERSON_NAME]" at bounding box center [163, 33] width 177 height 10
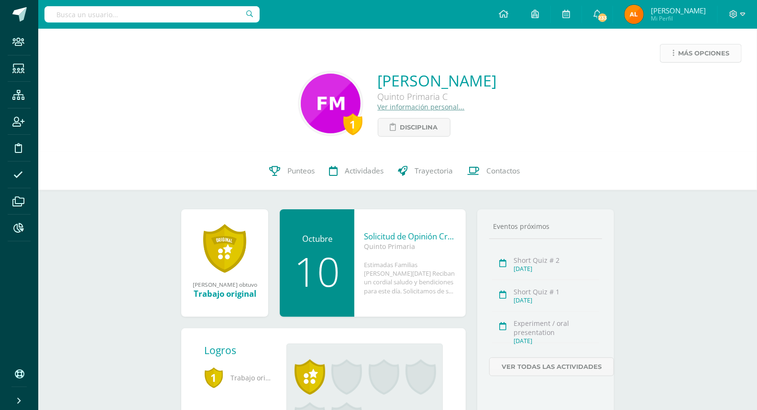
click at [706, 50] on span "Más opciones" at bounding box center [703, 53] width 51 height 18
click at [126, 7] on input "text" at bounding box center [151, 14] width 215 height 16
type input "218124"
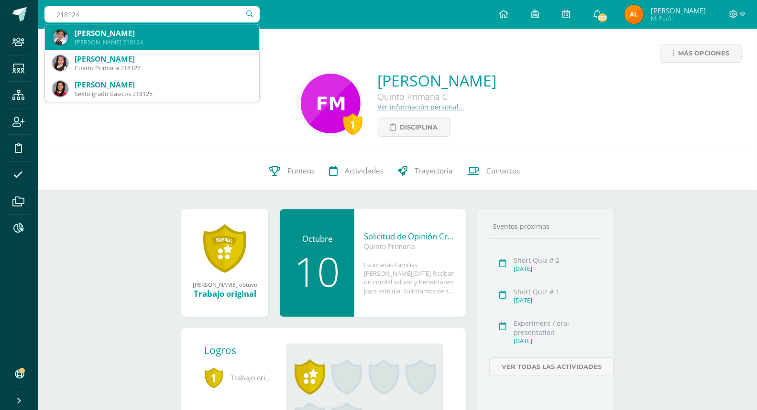
click at [94, 35] on div "[PERSON_NAME]" at bounding box center [163, 33] width 177 height 10
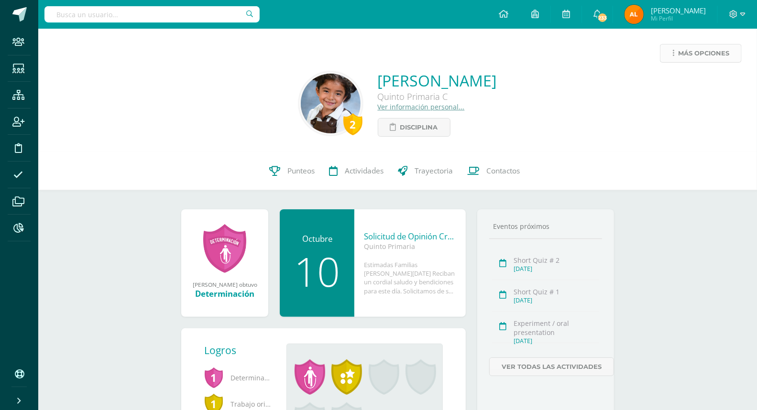
click at [699, 52] on span "Más opciones" at bounding box center [703, 53] width 51 height 18
click at [685, 79] on link "Limitar acceso" at bounding box center [682, 84] width 102 height 15
click at [102, 13] on input "text" at bounding box center [151, 14] width 215 height 16
type input "219030"
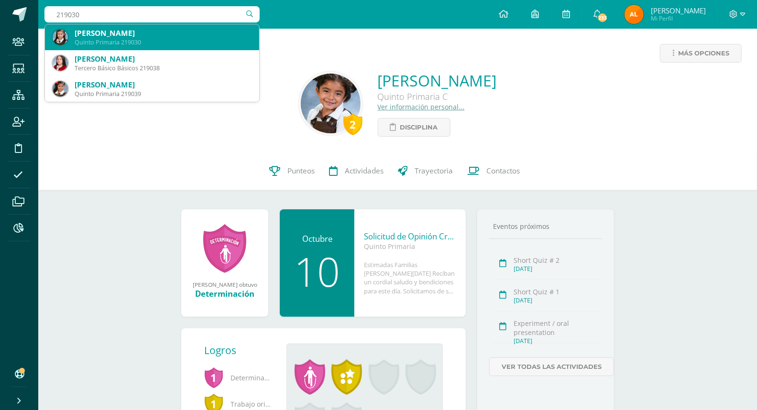
click at [106, 29] on div "Ana Ximena Morales Díaz" at bounding box center [163, 33] width 177 height 10
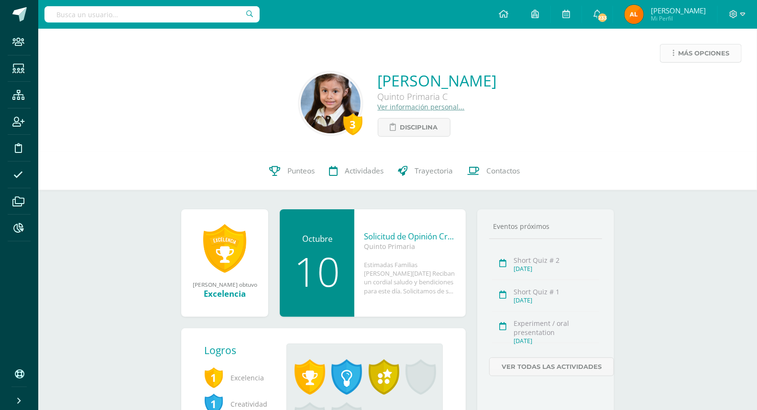
click at [706, 51] on span "Más opciones" at bounding box center [703, 53] width 51 height 18
click at [221, 21] on input "text" at bounding box center [151, 14] width 215 height 16
type input "zamudio"
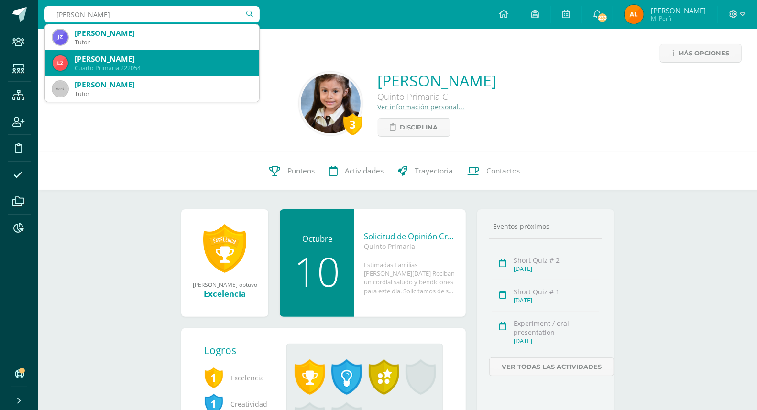
click at [150, 64] on div "Cuarto Primaria 222054" at bounding box center [163, 68] width 177 height 8
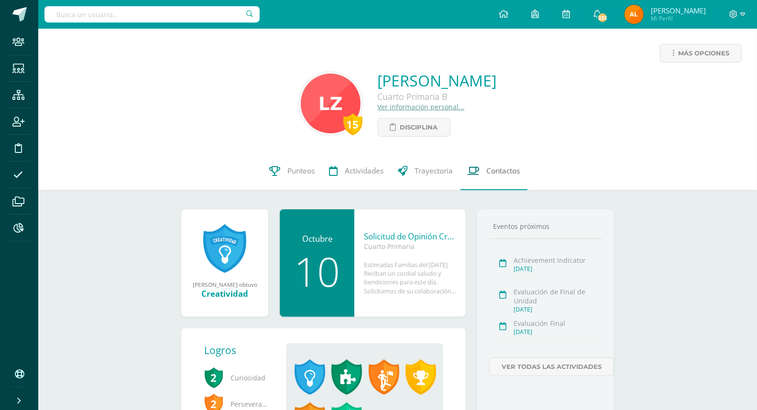
click at [515, 170] on span "Contactos" at bounding box center [503, 171] width 33 height 10
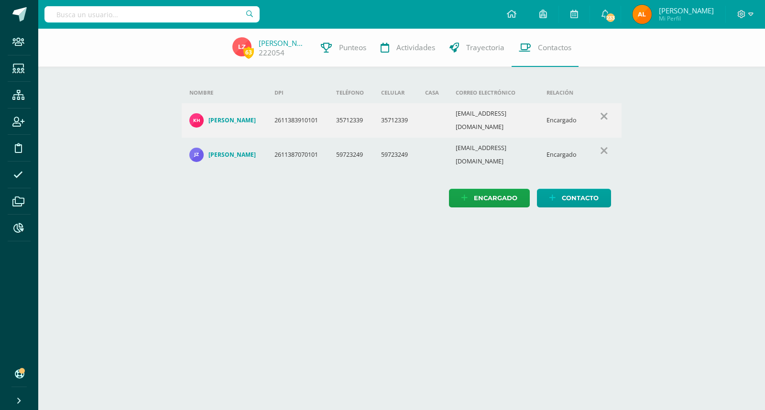
click at [117, 14] on input "text" at bounding box center [151, 14] width 215 height 16
type input "estrada morales"
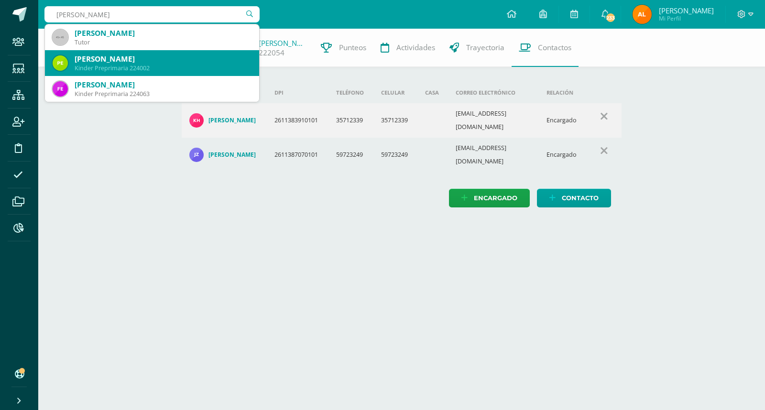
click at [160, 65] on div "Kinder Preprimaria 224002" at bounding box center [163, 68] width 177 height 8
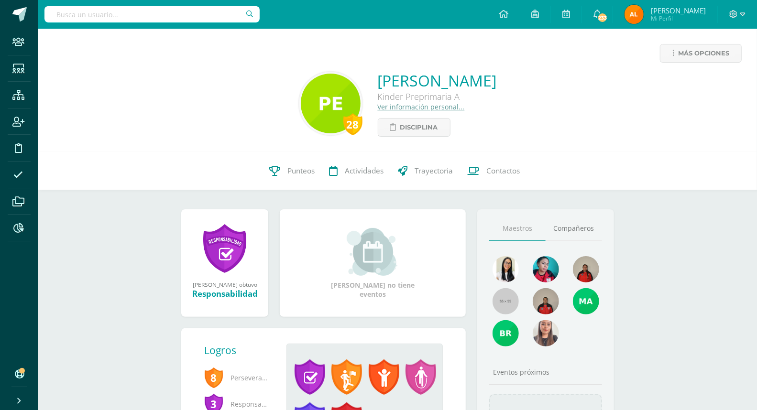
click at [381, 106] on link "Ver información personal..." at bounding box center [421, 106] width 87 height 9
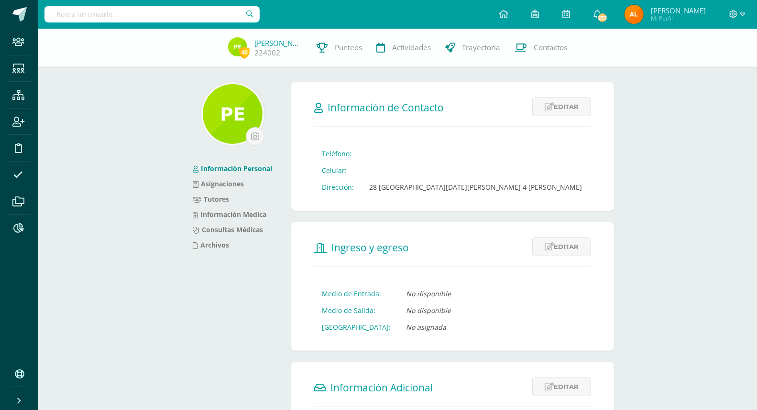
click at [159, 18] on input "text" at bounding box center [151, 14] width 215 height 16
type input "c"
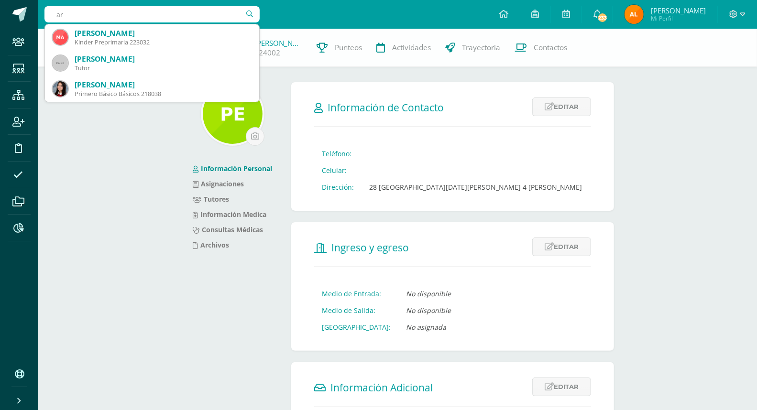
type input "a"
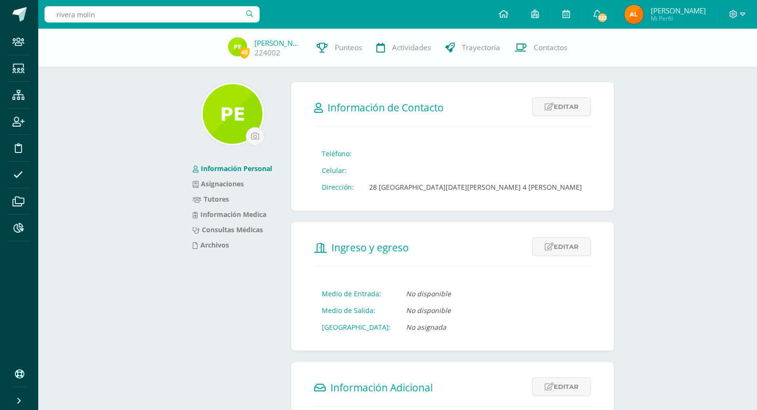
type input "[PERSON_NAME]"
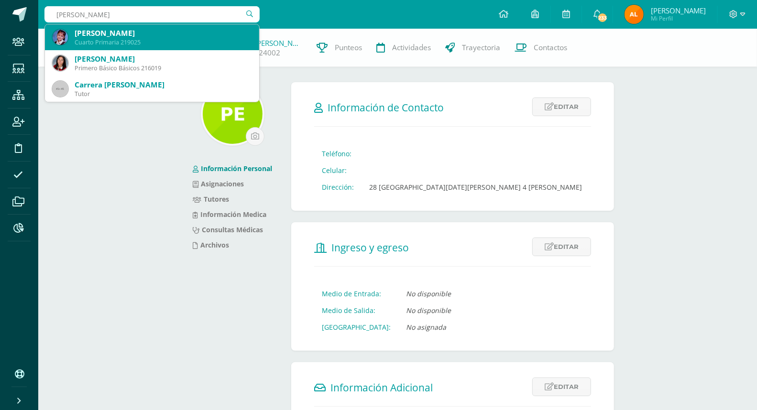
click at [192, 40] on div "Cuarto Primaria 219025" at bounding box center [163, 42] width 177 height 8
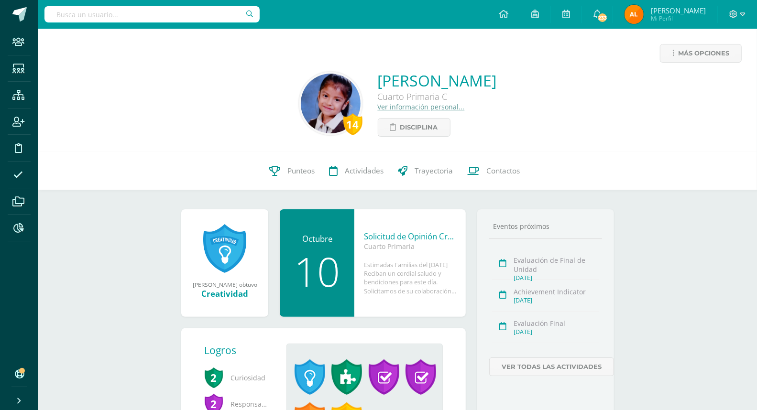
click at [130, 19] on input "text" at bounding box center [151, 14] width 215 height 16
type input "castillo ariza"
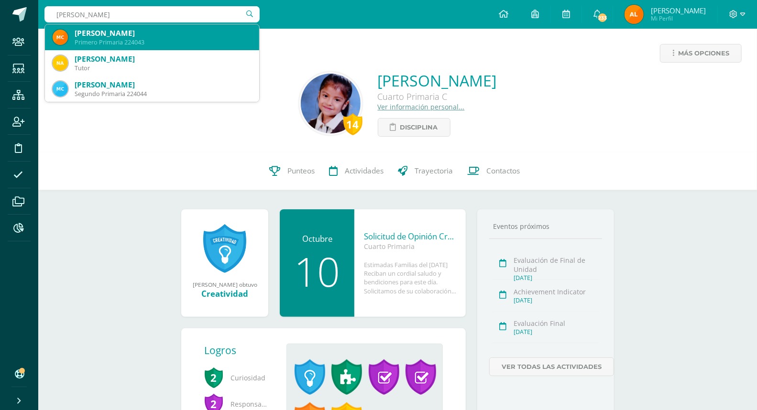
click at [136, 39] on div "Primero Primaria 224043" at bounding box center [163, 42] width 177 height 8
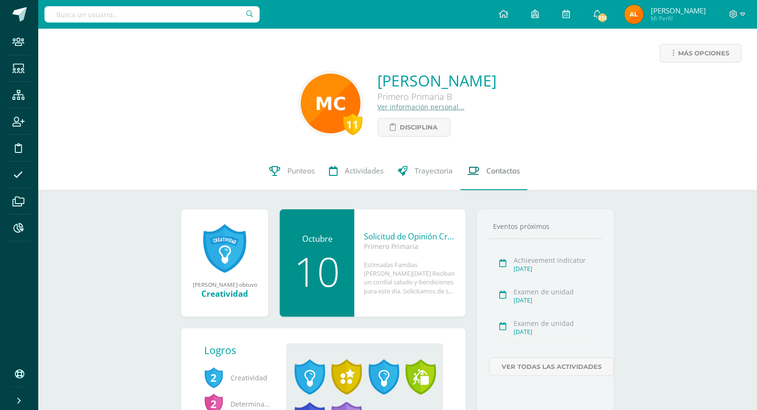
click at [496, 173] on span "Contactos" at bounding box center [503, 171] width 33 height 10
